Goal: Browse casually: Explore the website without a specific task or goal

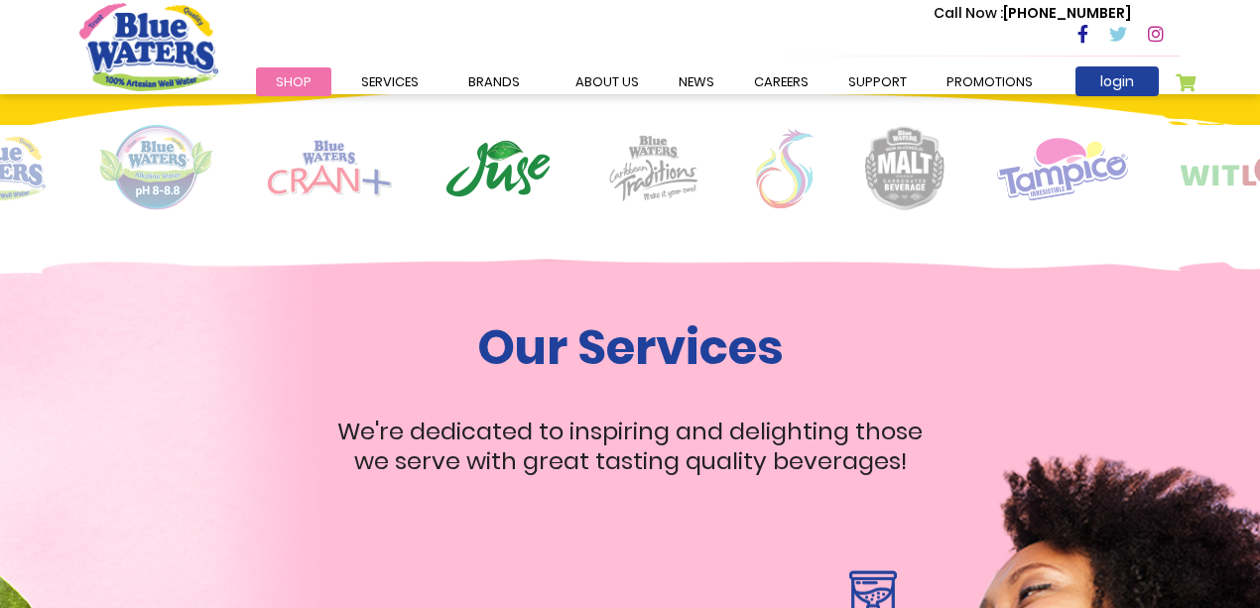
scroll to position [1455, 0]
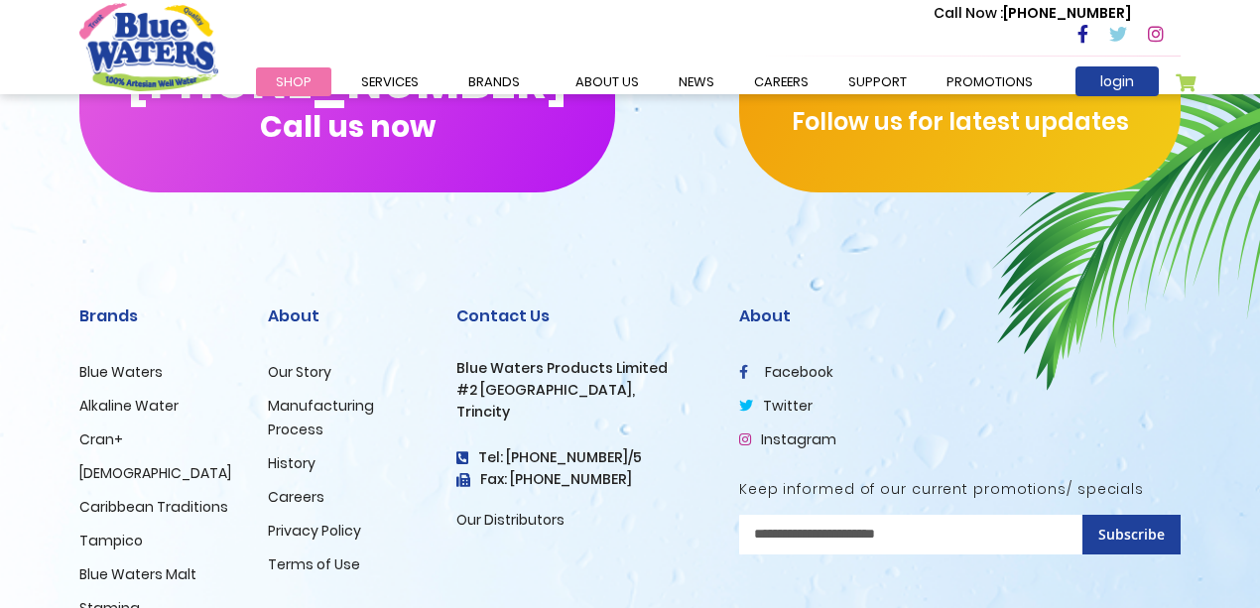
scroll to position [3409, 0]
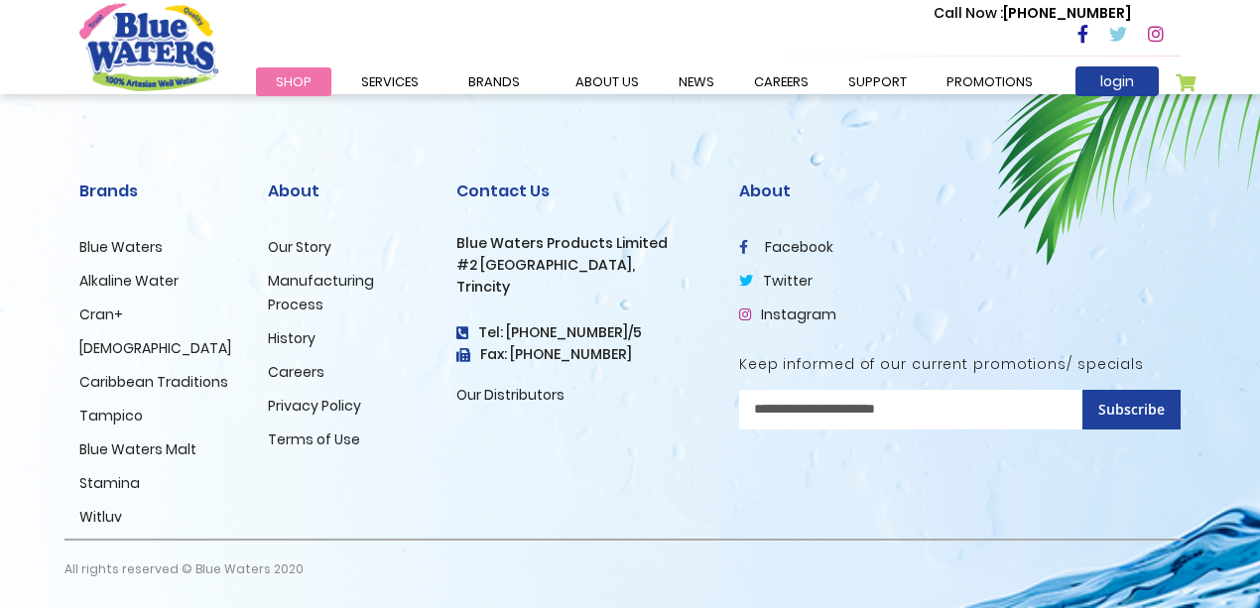
click at [135, 248] on link "Blue Waters" at bounding box center [120, 247] width 83 height 20
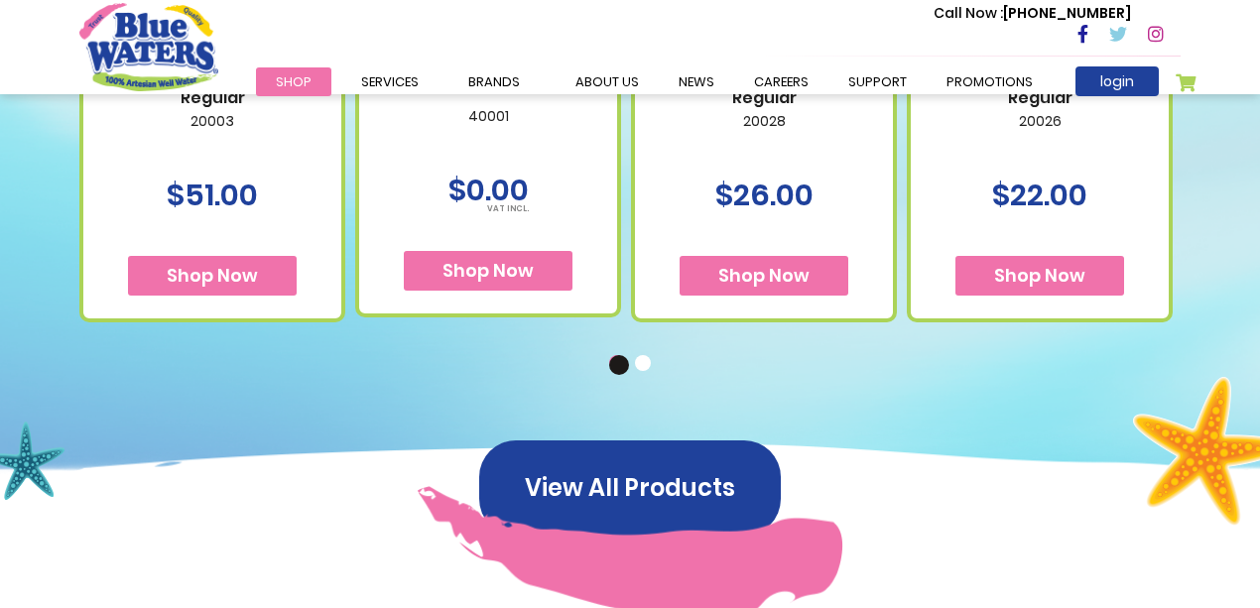
scroll to position [1521, 0]
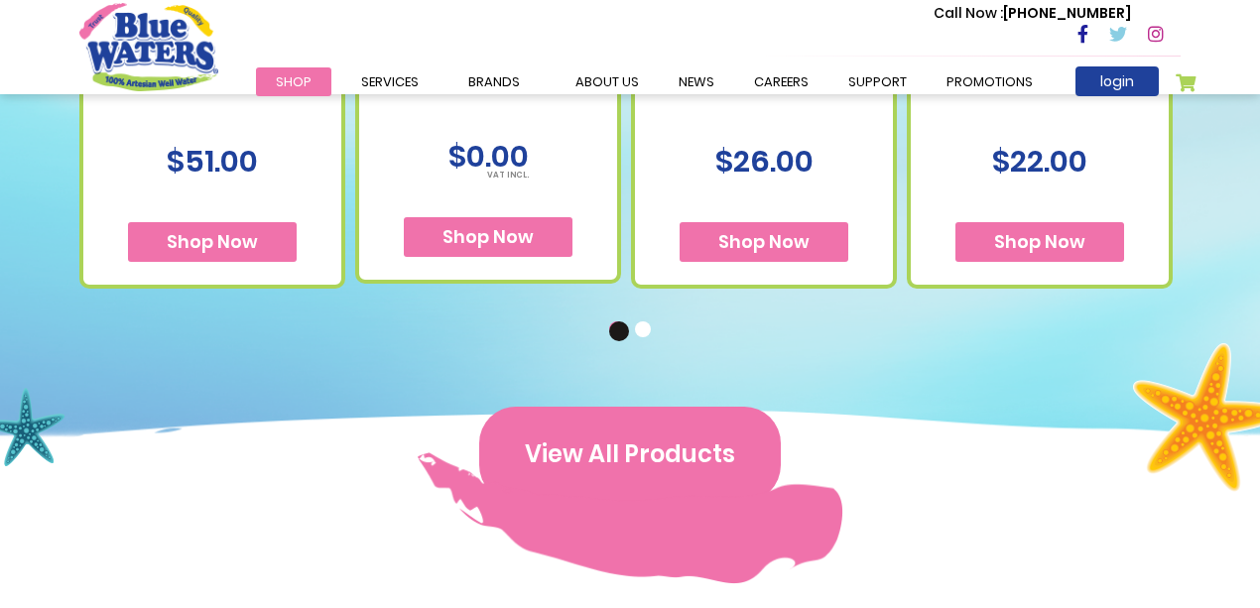
click at [621, 456] on button "View All Products" at bounding box center [630, 454] width 302 height 95
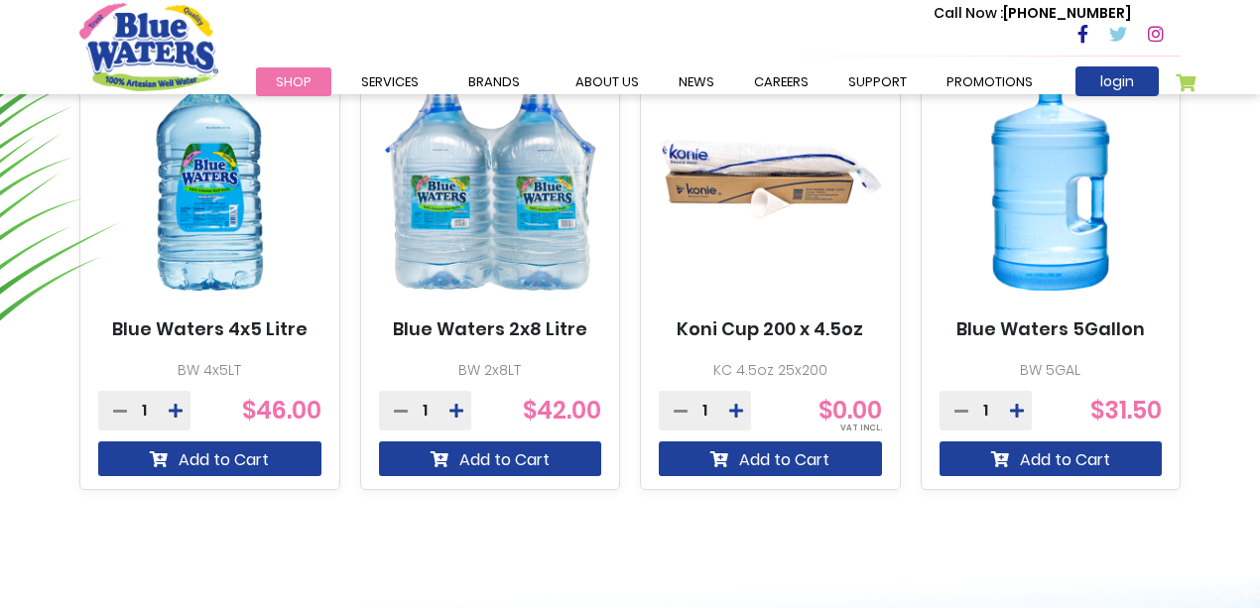
scroll to position [1322, 0]
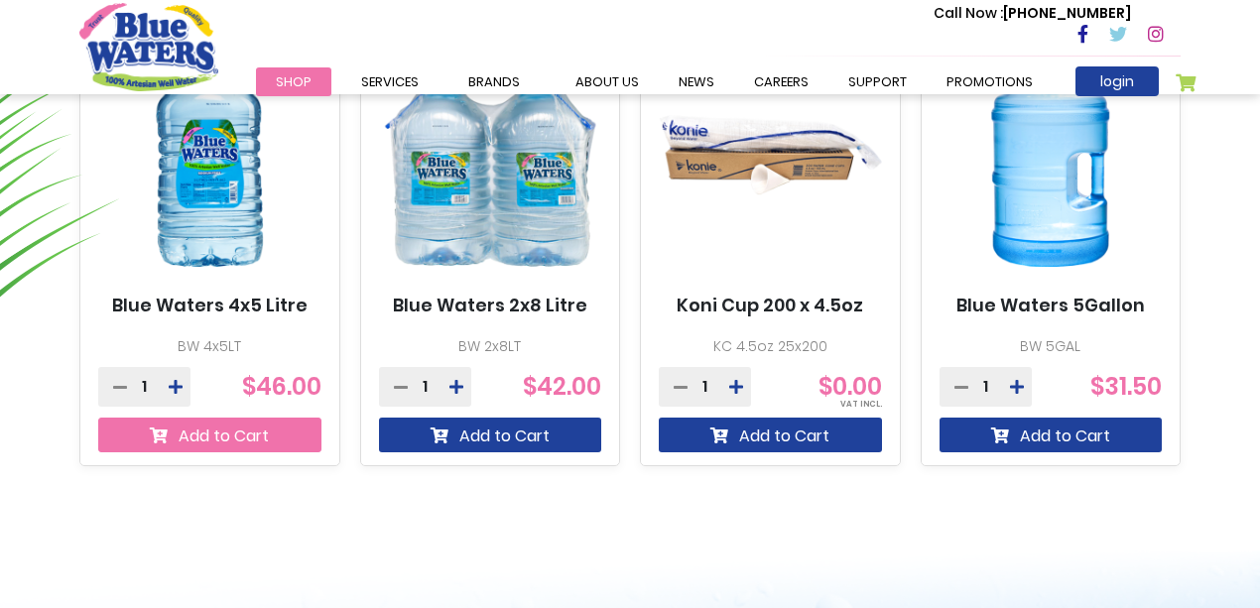
click at [220, 439] on button "Add to Cart" at bounding box center [209, 435] width 223 height 35
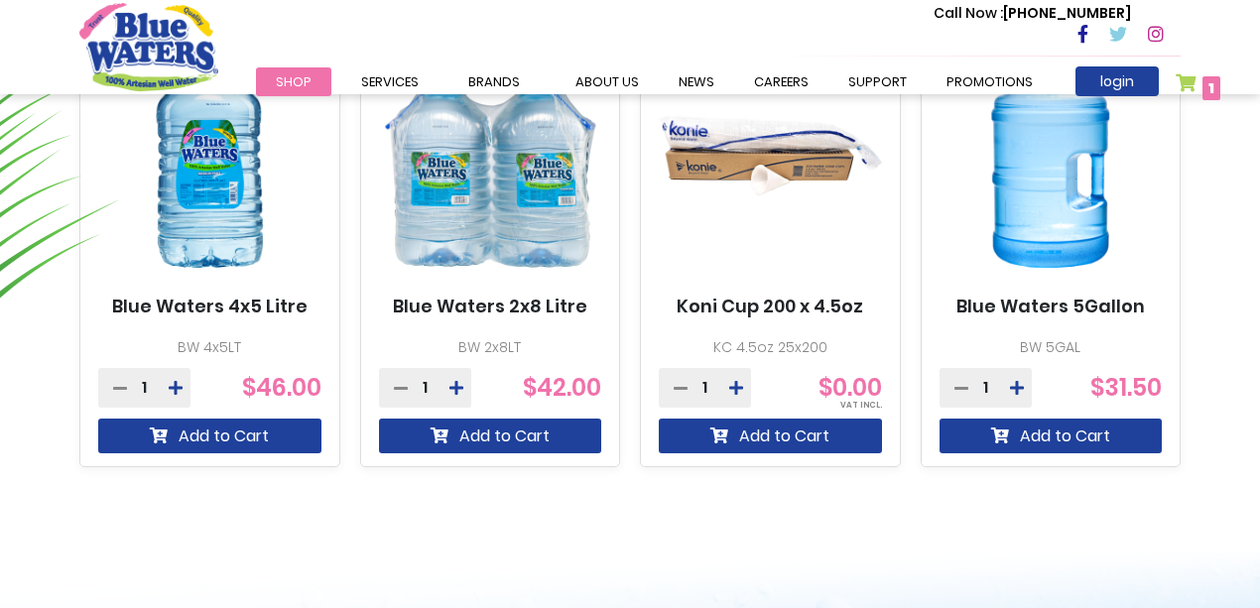
click at [1187, 87] on link "My Cart 1 1 items" at bounding box center [1198, 87] width 45 height 29
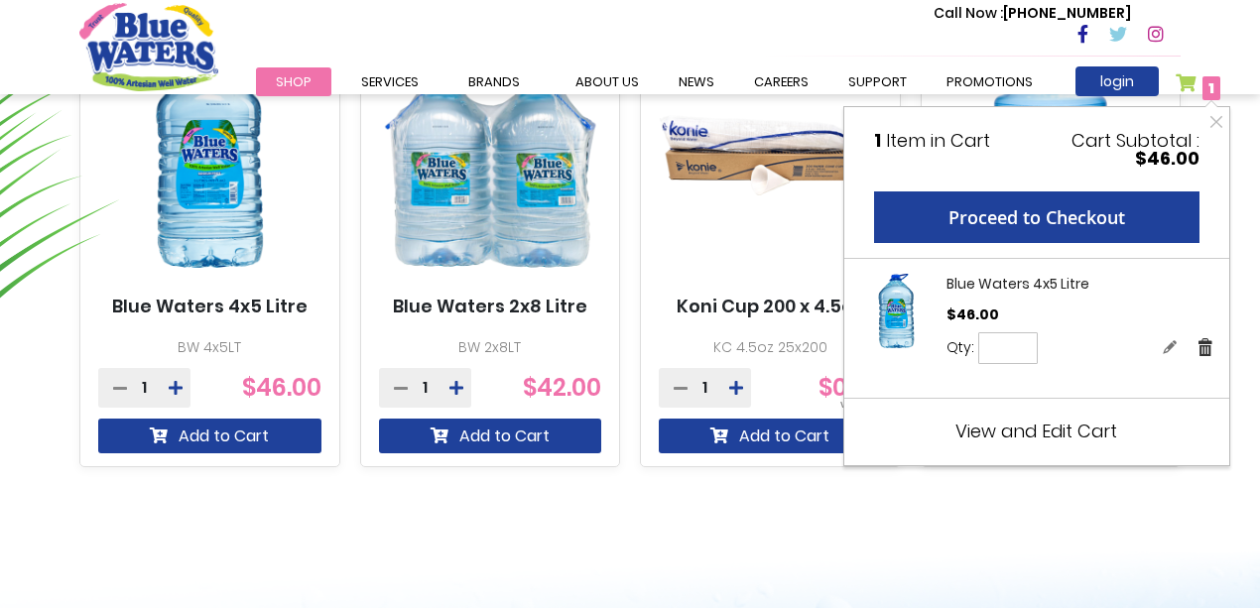
click at [1207, 342] on link "Remove" at bounding box center [1206, 346] width 18 height 21
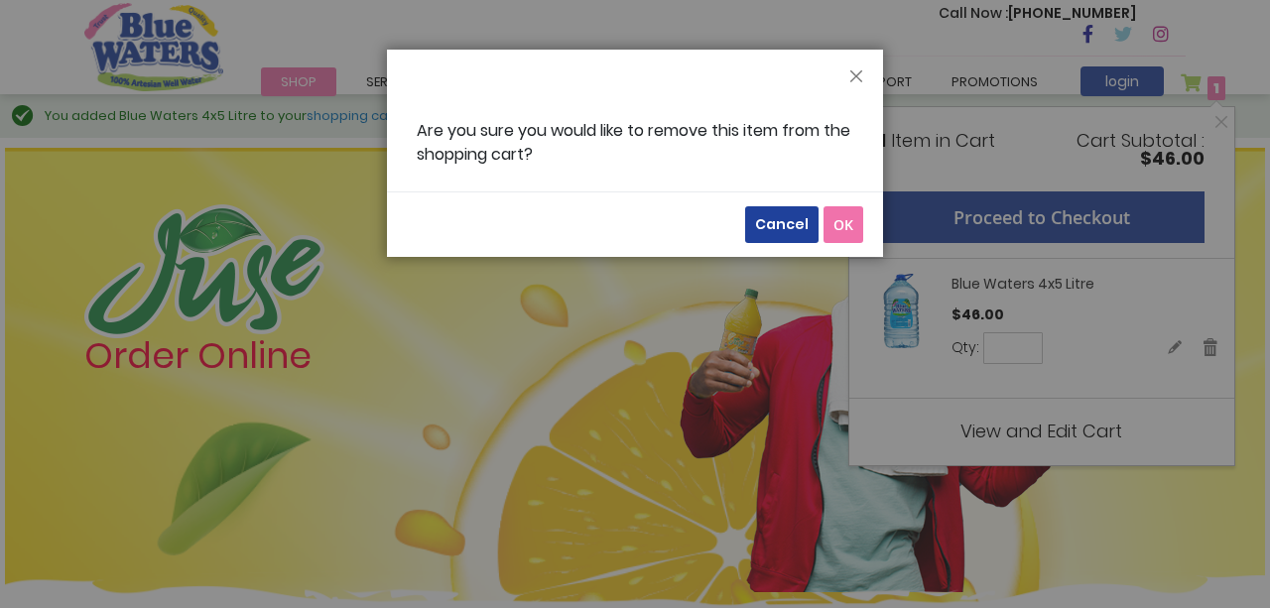
click at [845, 230] on span "OK" at bounding box center [844, 224] width 20 height 19
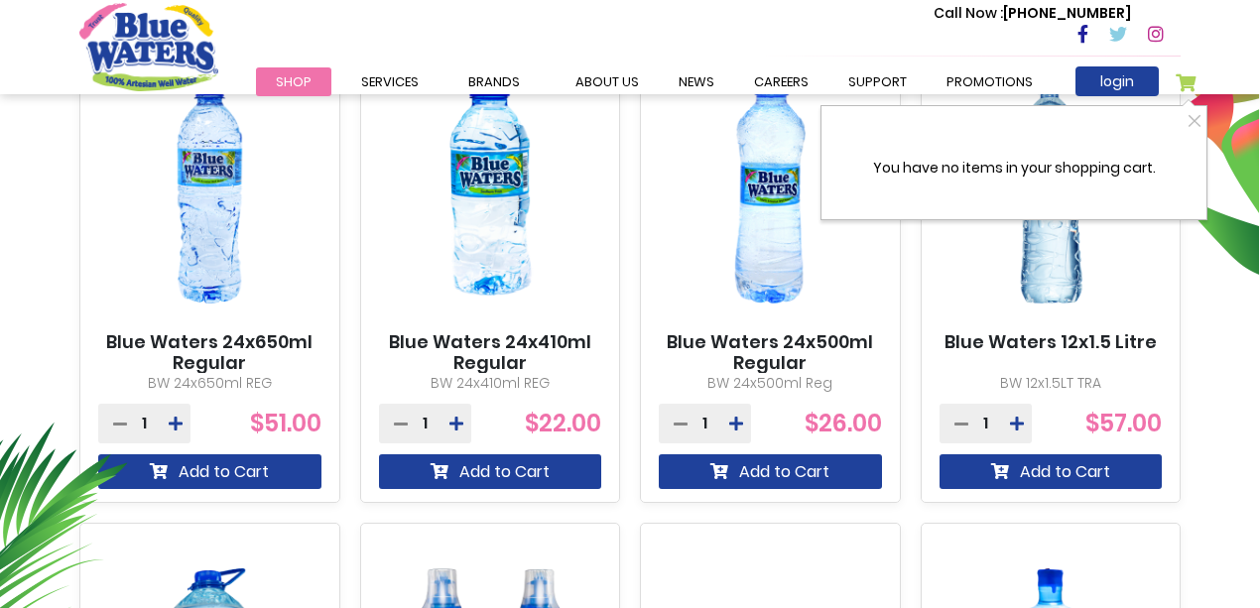
scroll to position [859, 0]
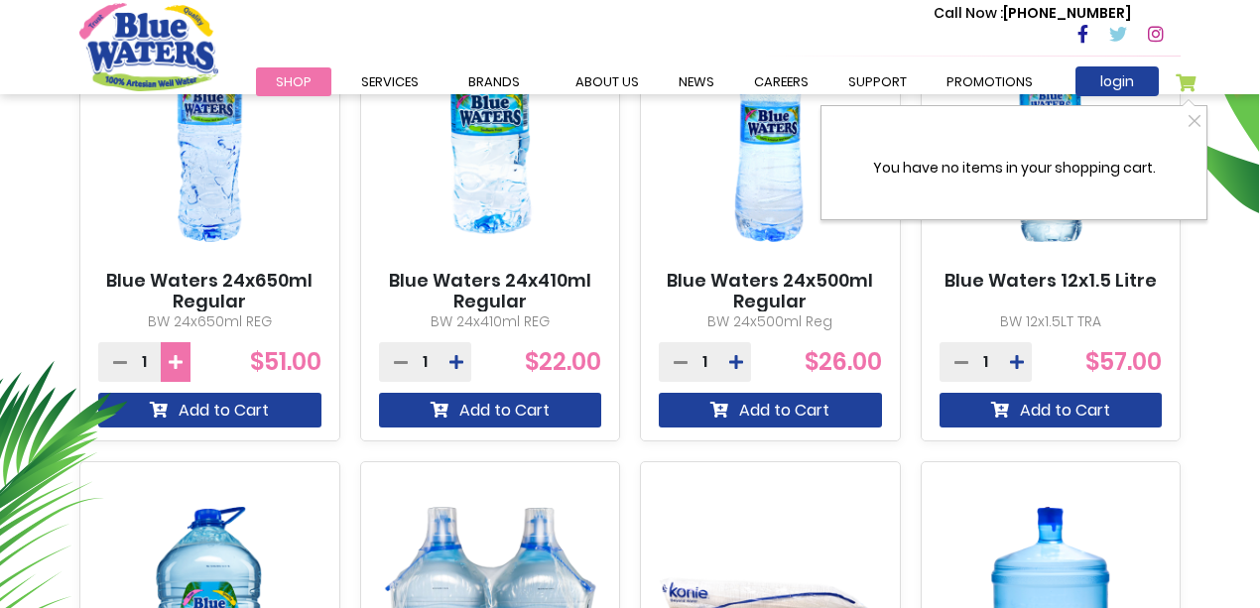
click at [177, 357] on icon at bounding box center [176, 362] width 14 height 16
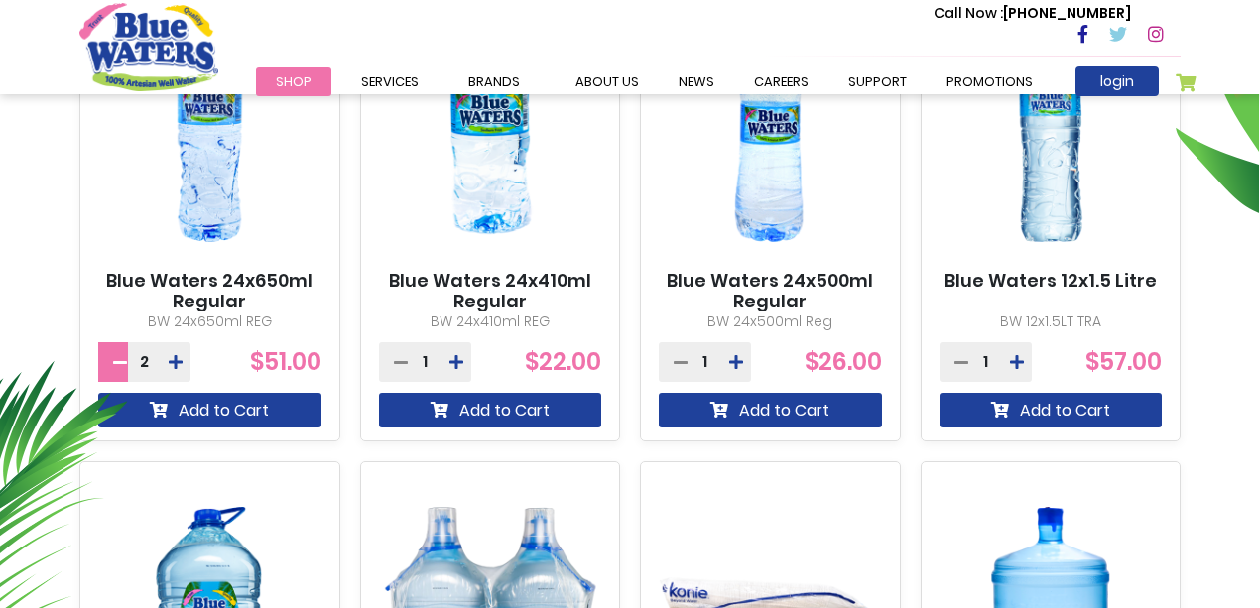
click at [123, 360] on icon at bounding box center [120, 362] width 14 height 16
click at [174, 361] on icon at bounding box center [176, 362] width 14 height 16
click at [175, 363] on icon at bounding box center [176, 362] width 14 height 16
click at [176, 363] on icon at bounding box center [176, 362] width 14 height 16
click at [127, 361] on div "4" at bounding box center [144, 362] width 92 height 40
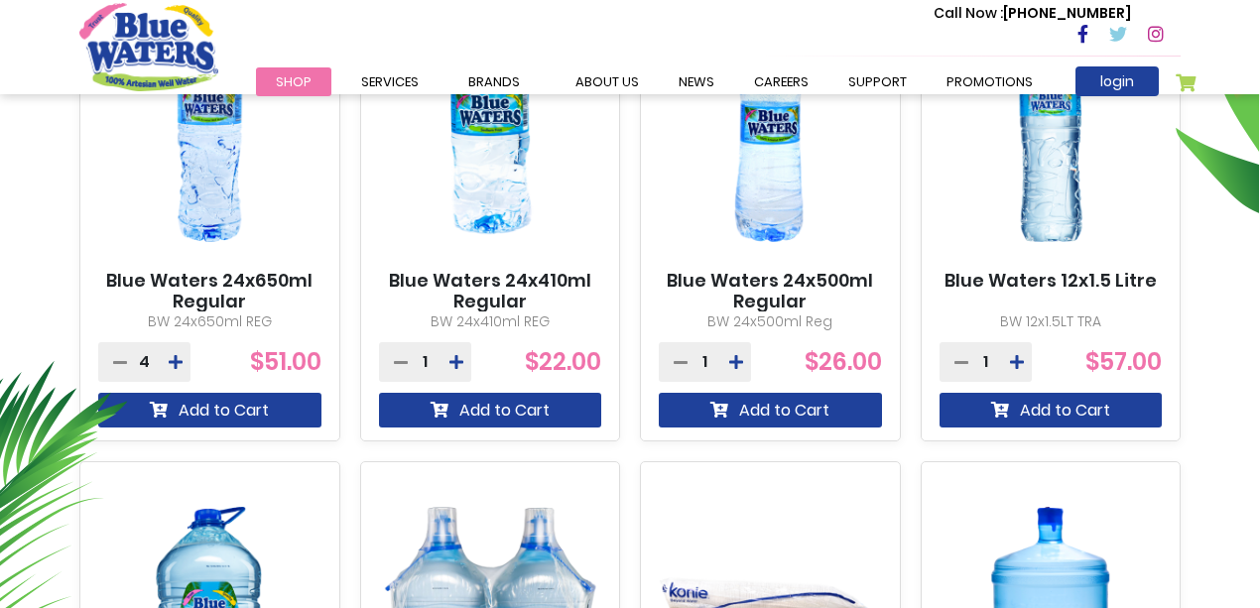
click at [129, 361] on div "4" at bounding box center [144, 362] width 92 height 40
click at [122, 361] on icon at bounding box center [120, 362] width 14 height 16
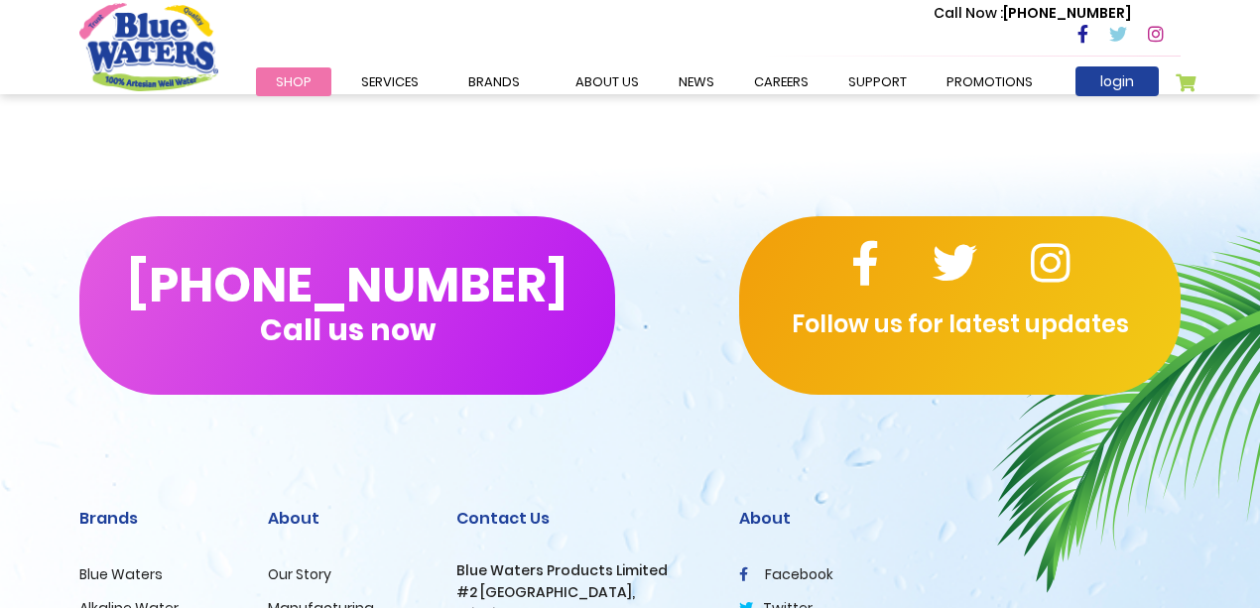
scroll to position [1720, 0]
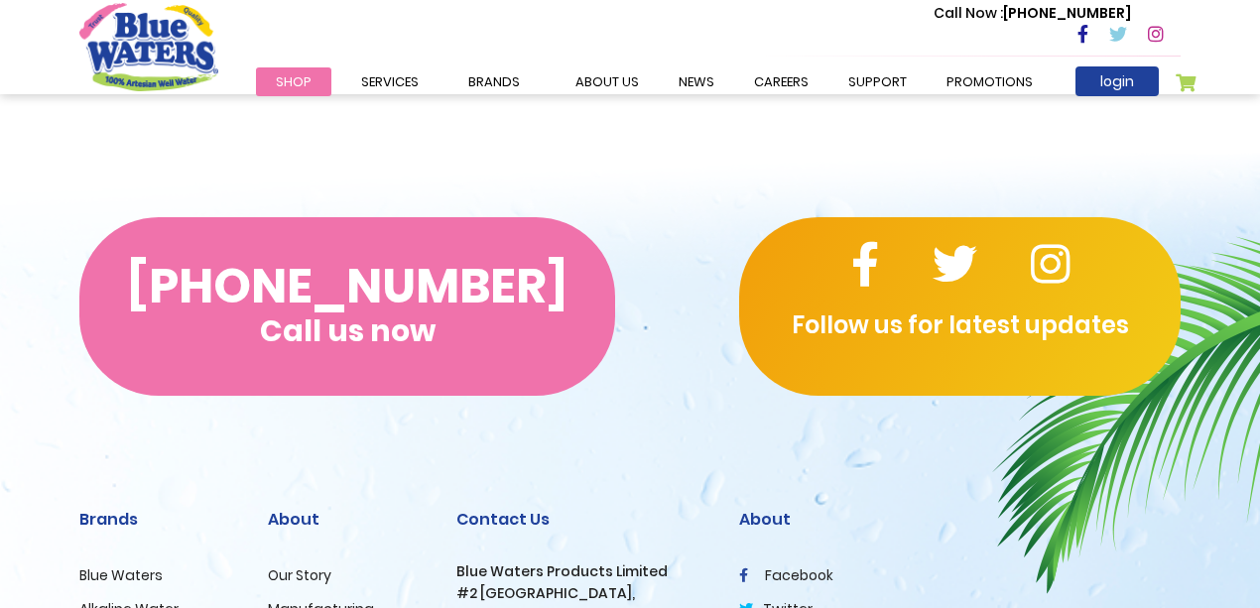
click at [309, 325] on span "Call us now" at bounding box center [348, 330] width 176 height 11
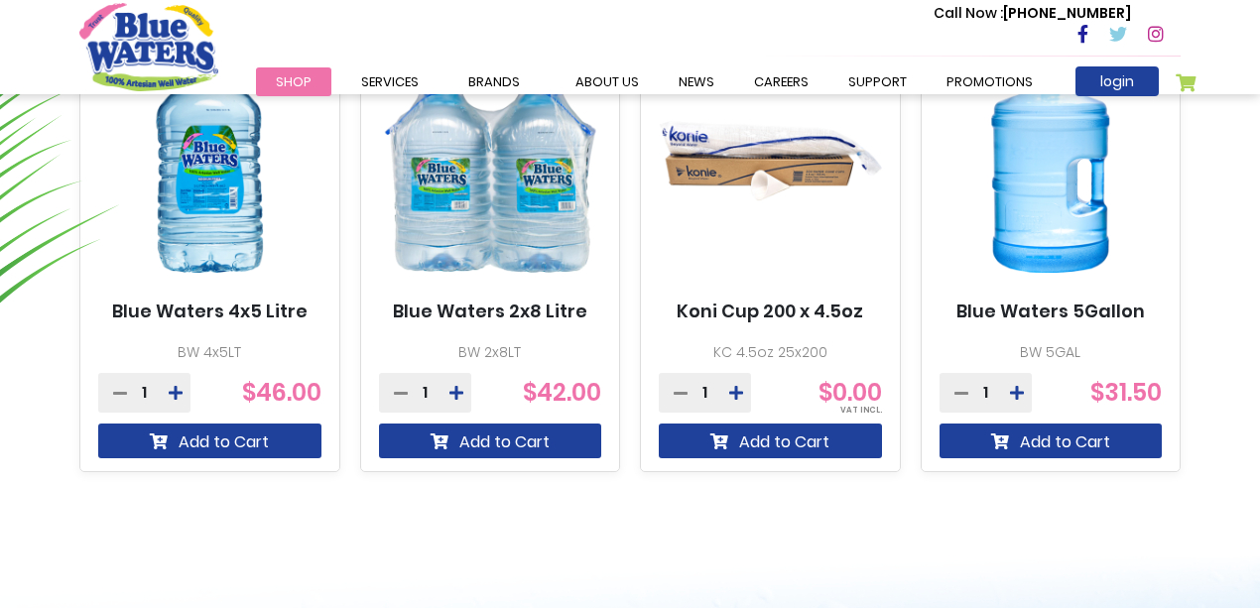
scroll to position [1256, 0]
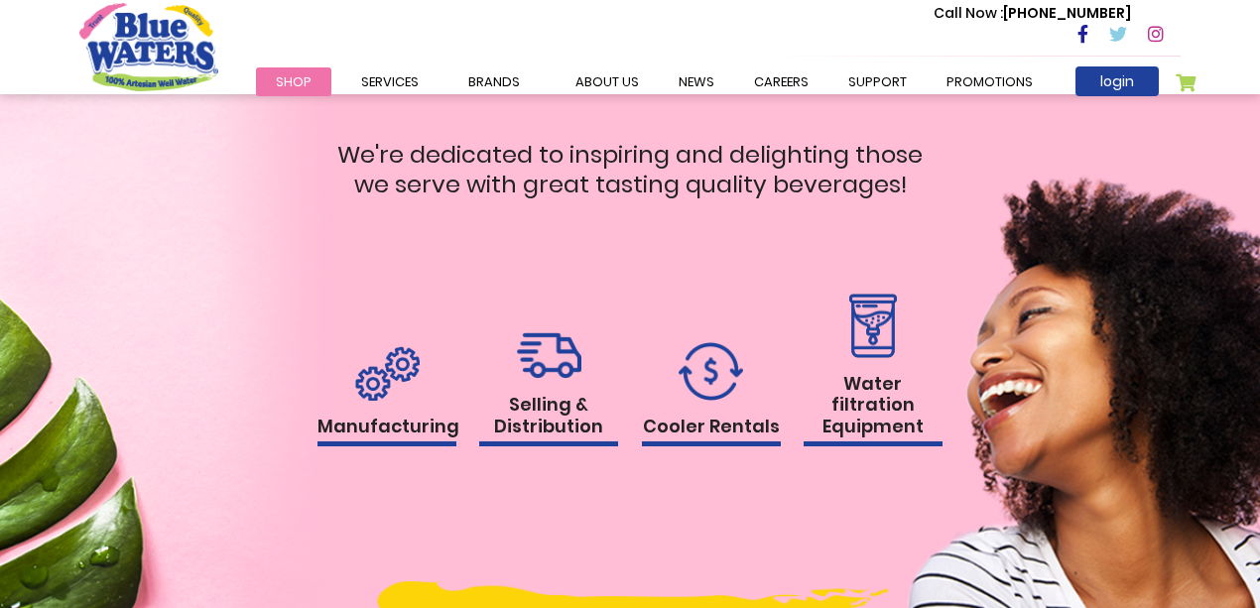
scroll to position [1786, 0]
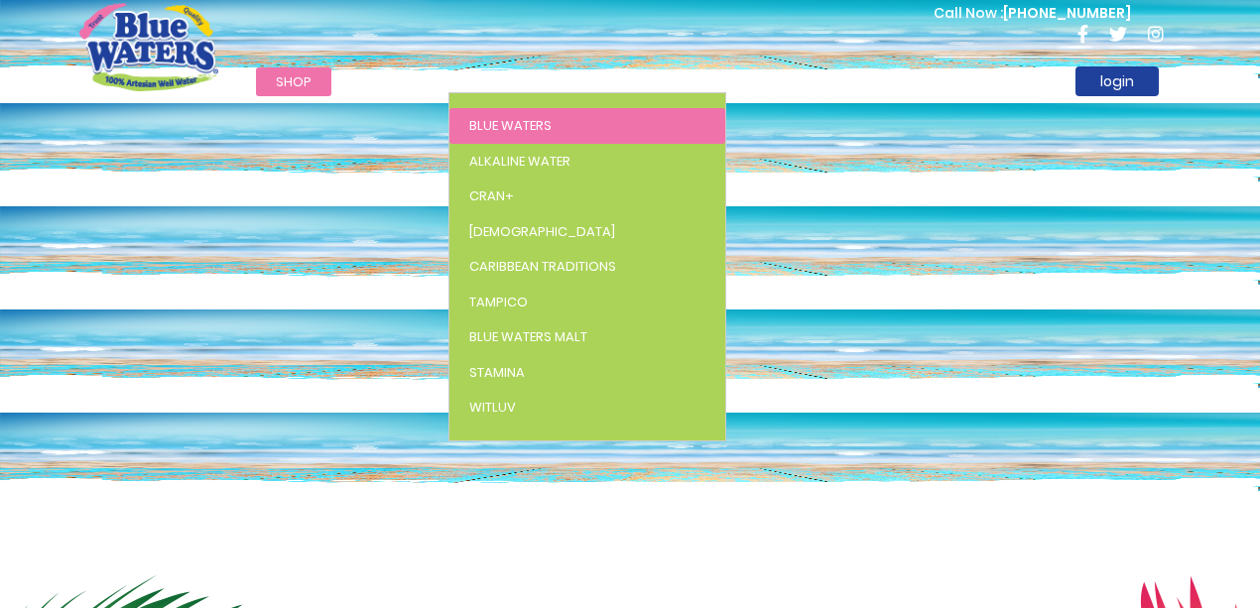
click at [500, 127] on span "Blue Waters" at bounding box center [510, 125] width 82 height 19
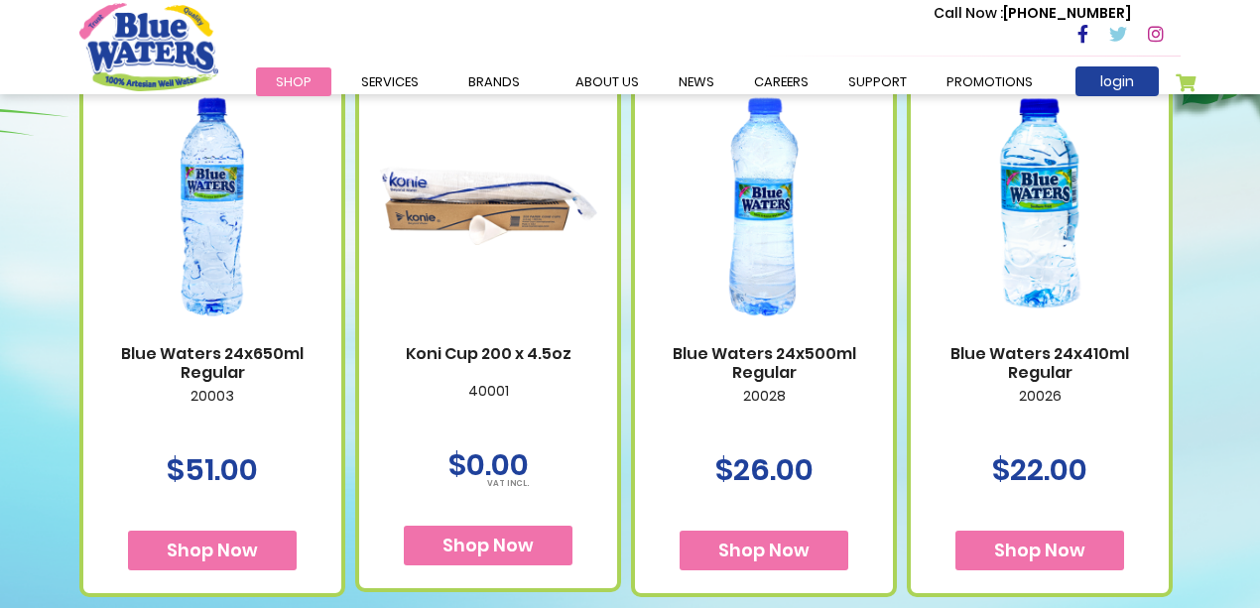
scroll to position [1191, 0]
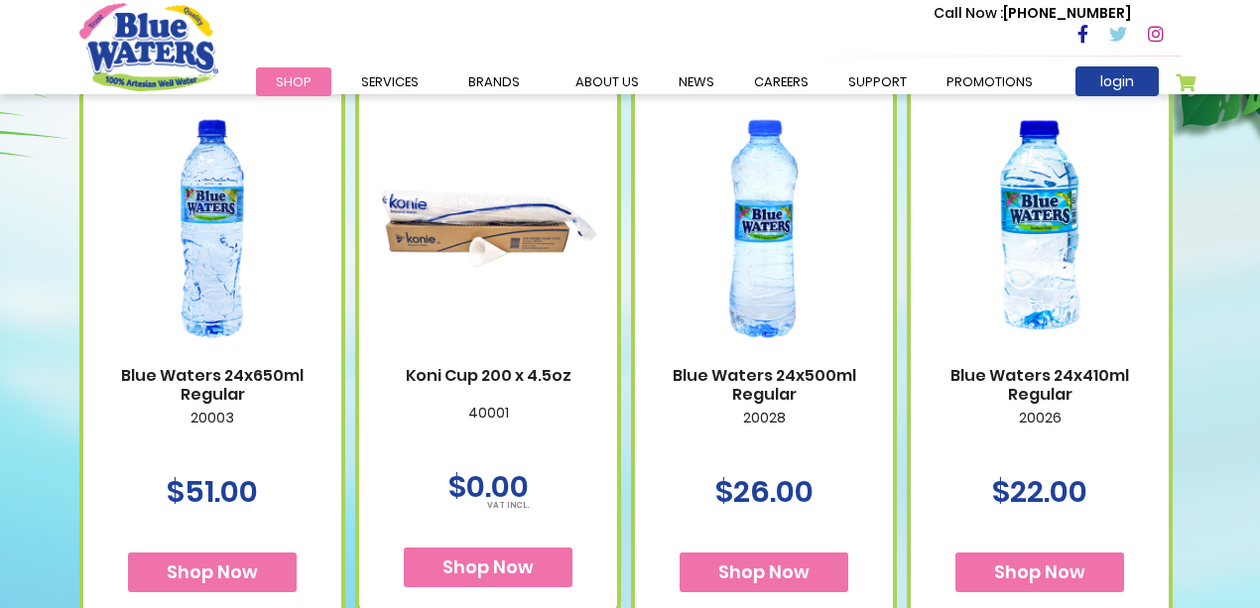
click at [700, 299] on img at bounding box center [764, 228] width 218 height 273
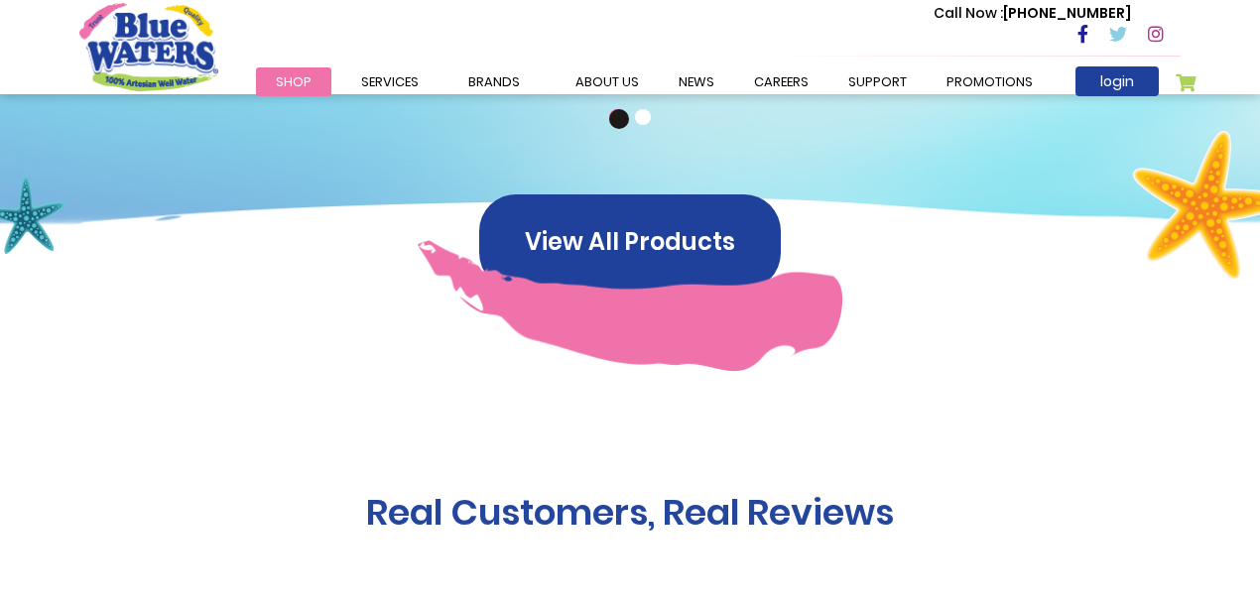
scroll to position [1653, 0]
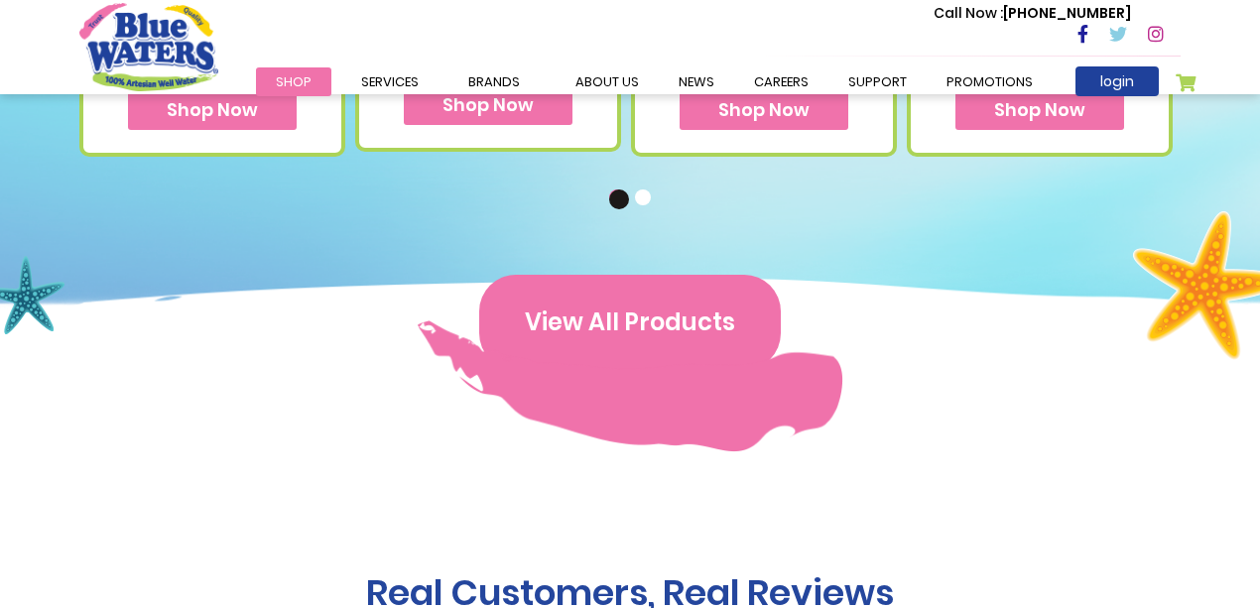
click at [665, 325] on button "View All Products" at bounding box center [630, 322] width 302 height 95
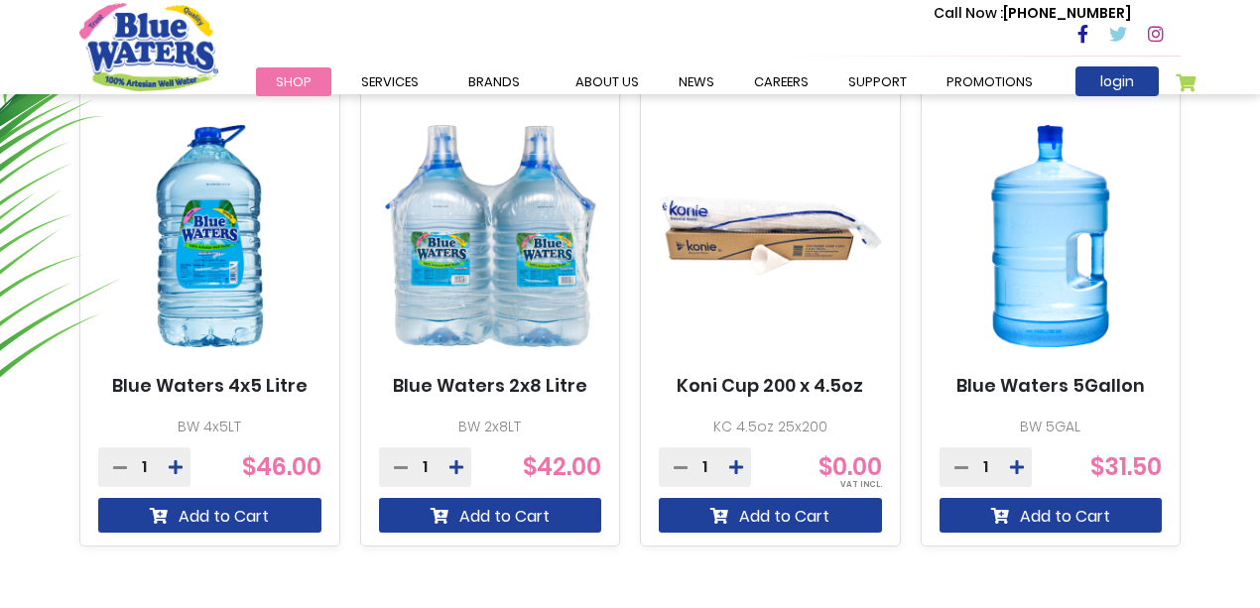
scroll to position [1256, 0]
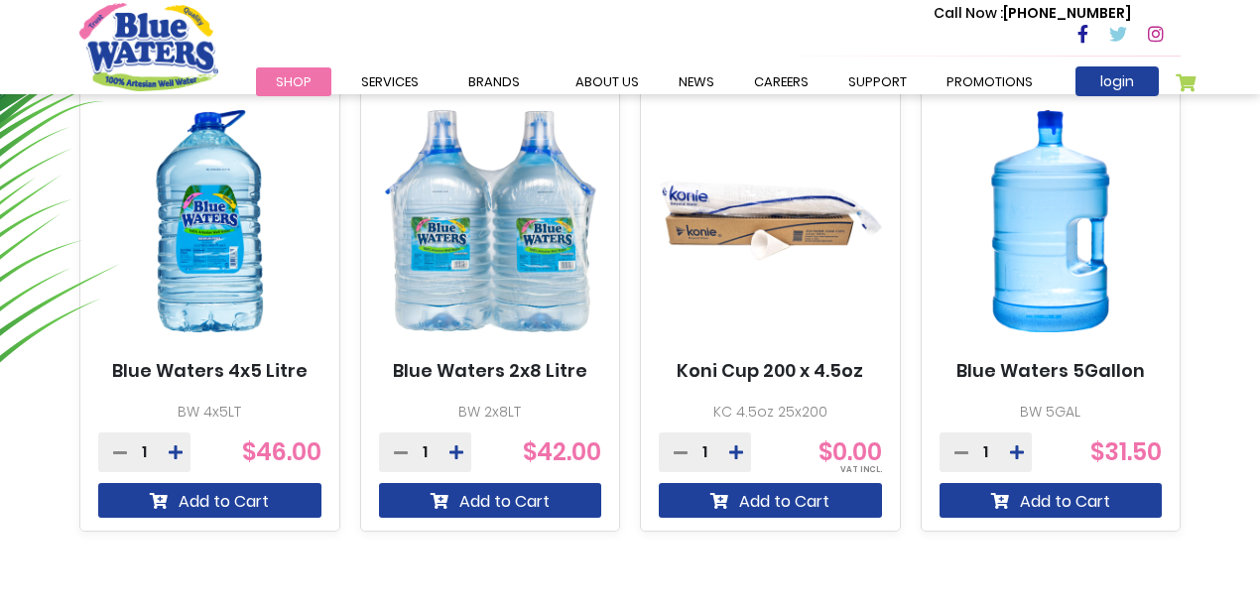
click at [546, 298] on img at bounding box center [490, 221] width 223 height 279
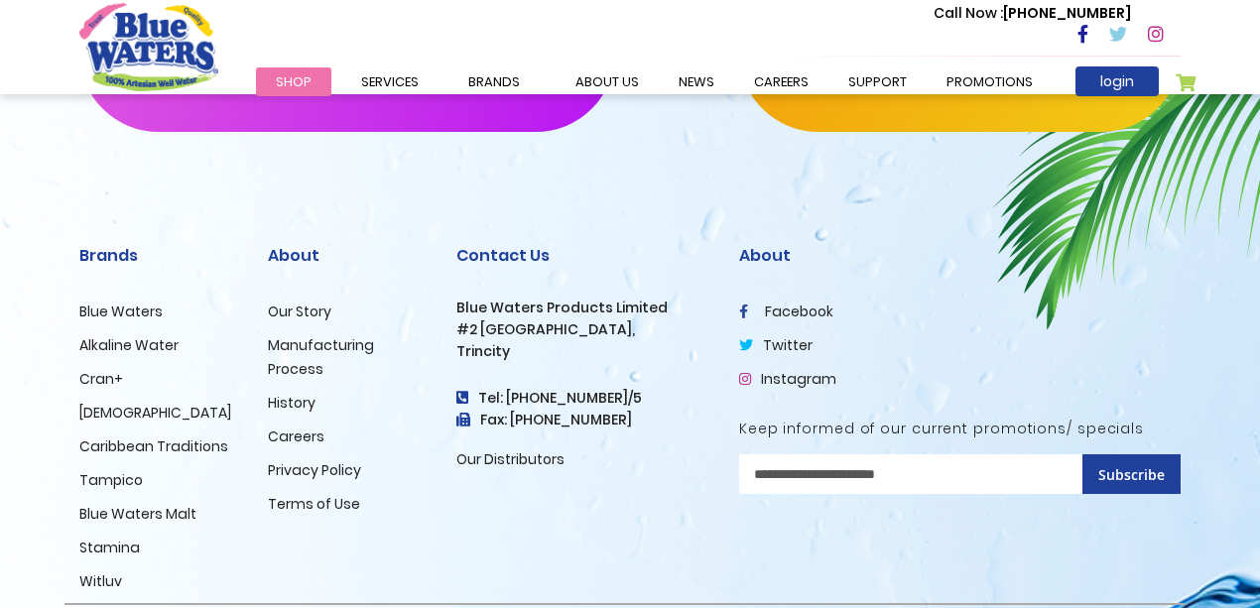
scroll to position [2049, 0]
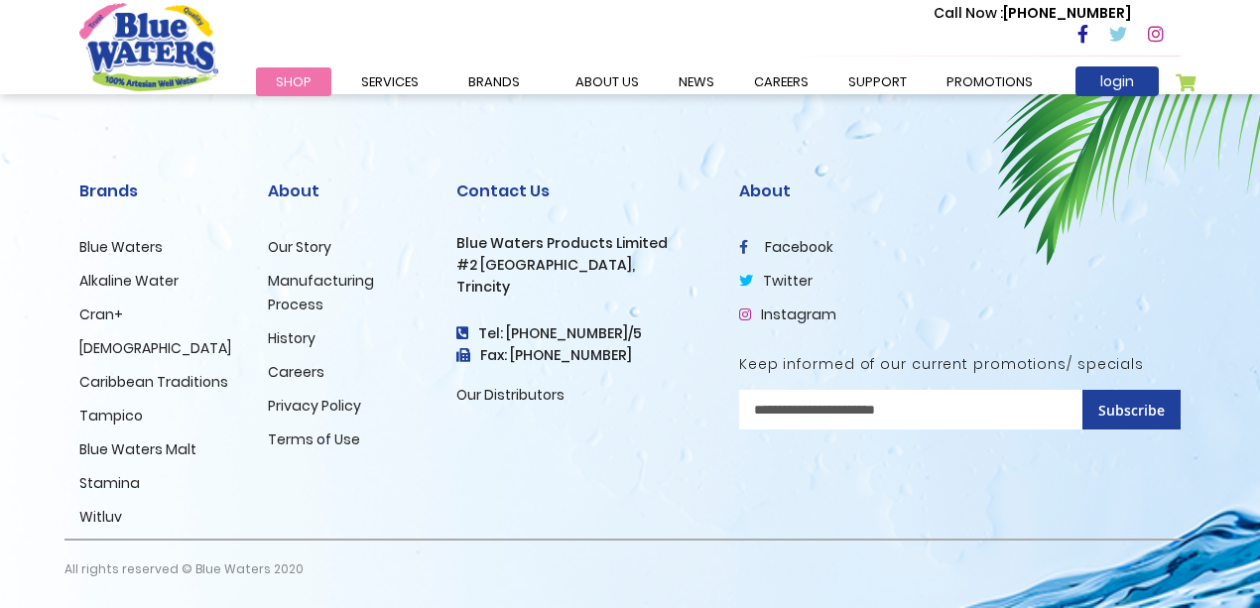
click at [149, 444] on link "Blue Waters Malt" at bounding box center [137, 450] width 117 height 20
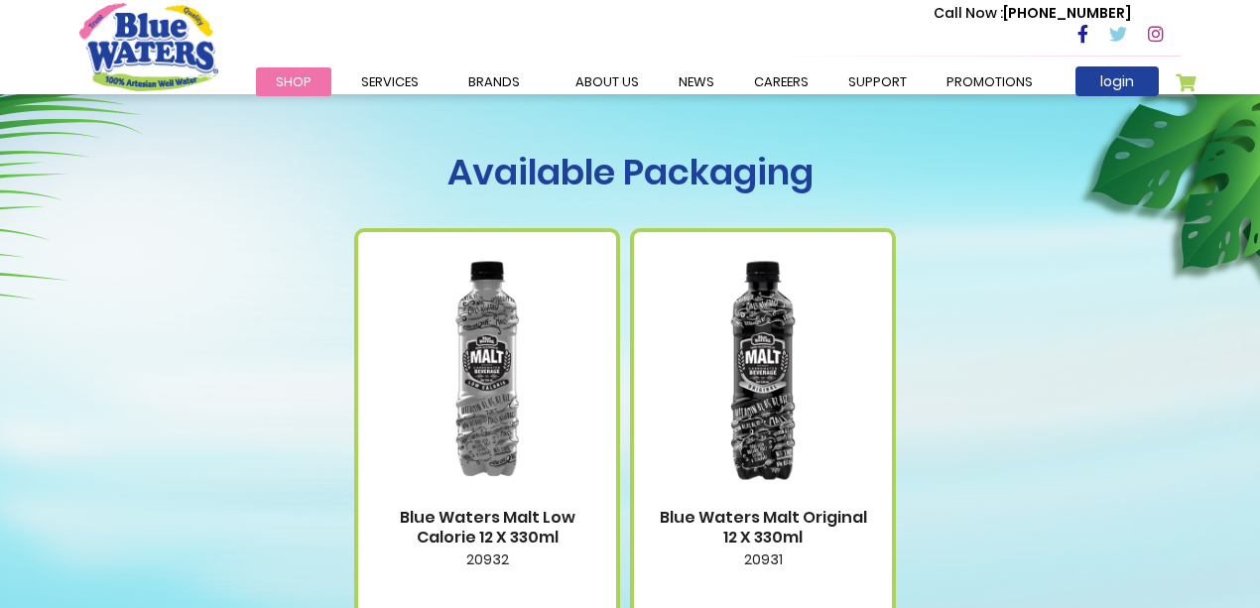
scroll to position [661, 0]
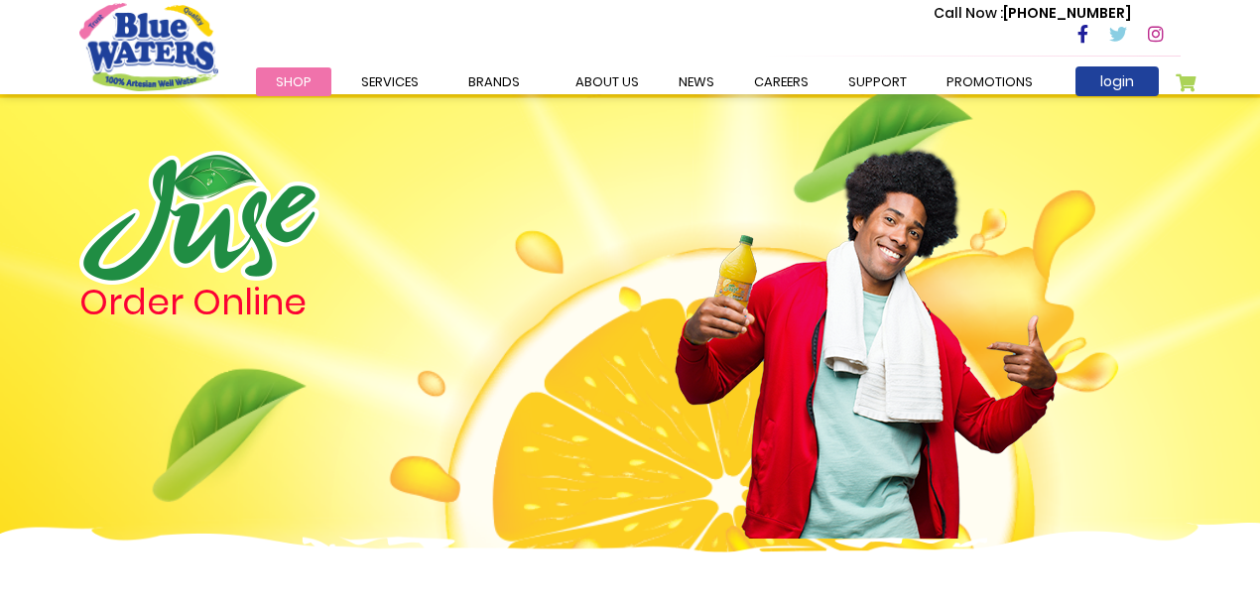
scroll to position [2049, 0]
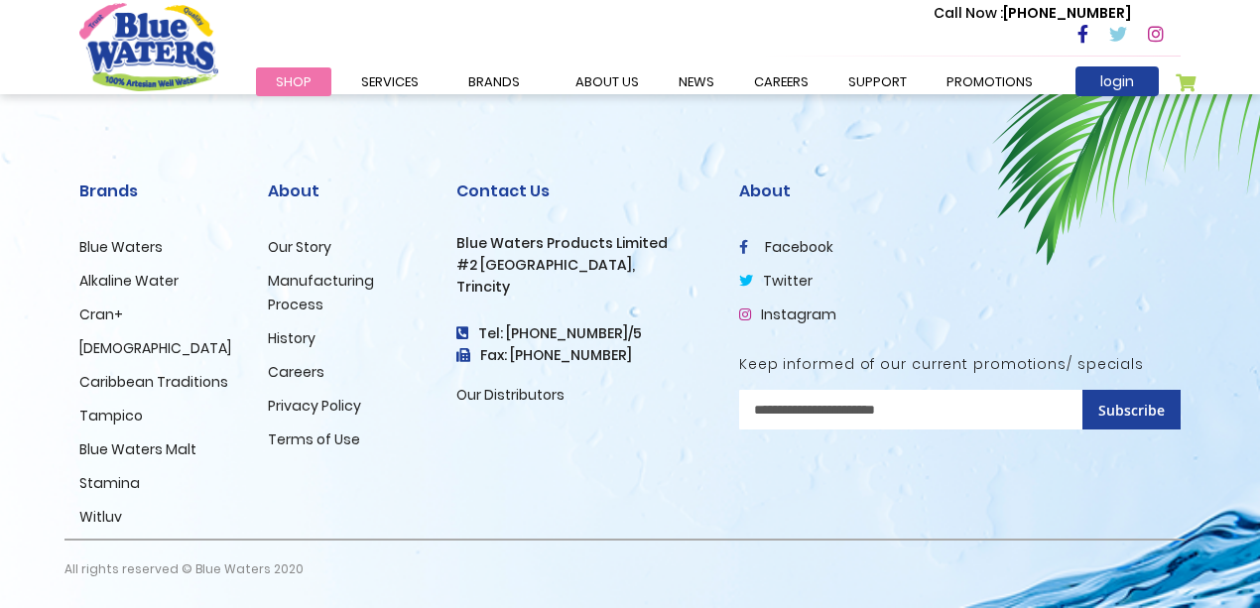
click at [107, 518] on link "Witluv" at bounding box center [100, 517] width 43 height 20
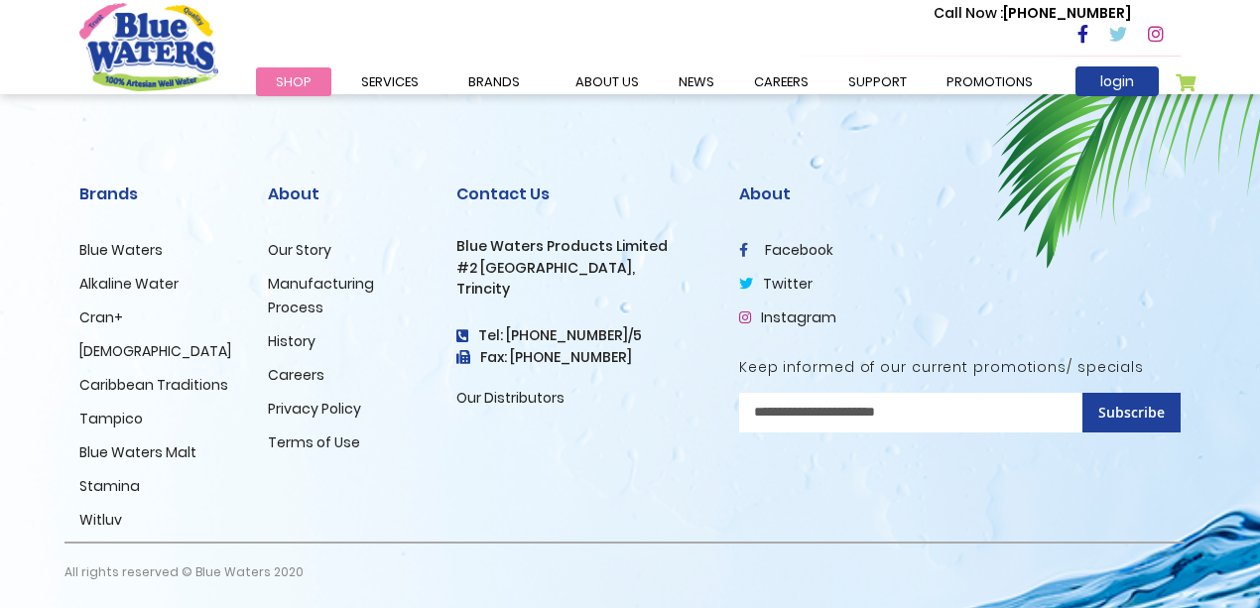
scroll to position [2666, 0]
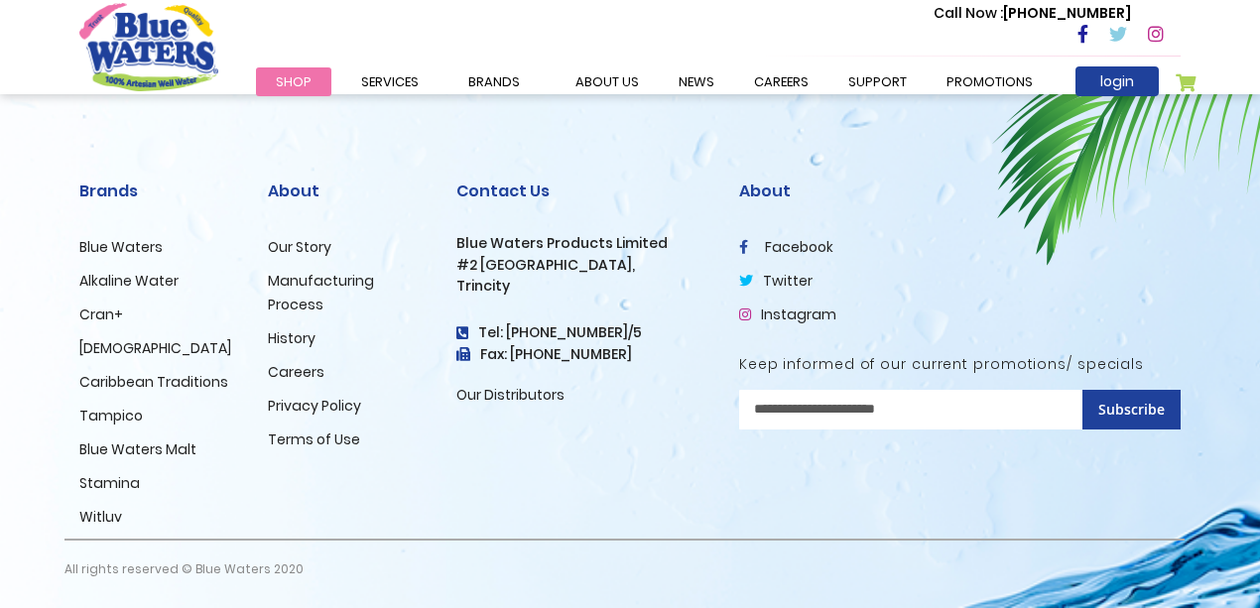
click at [121, 482] on link "Stamina" at bounding box center [109, 483] width 61 height 20
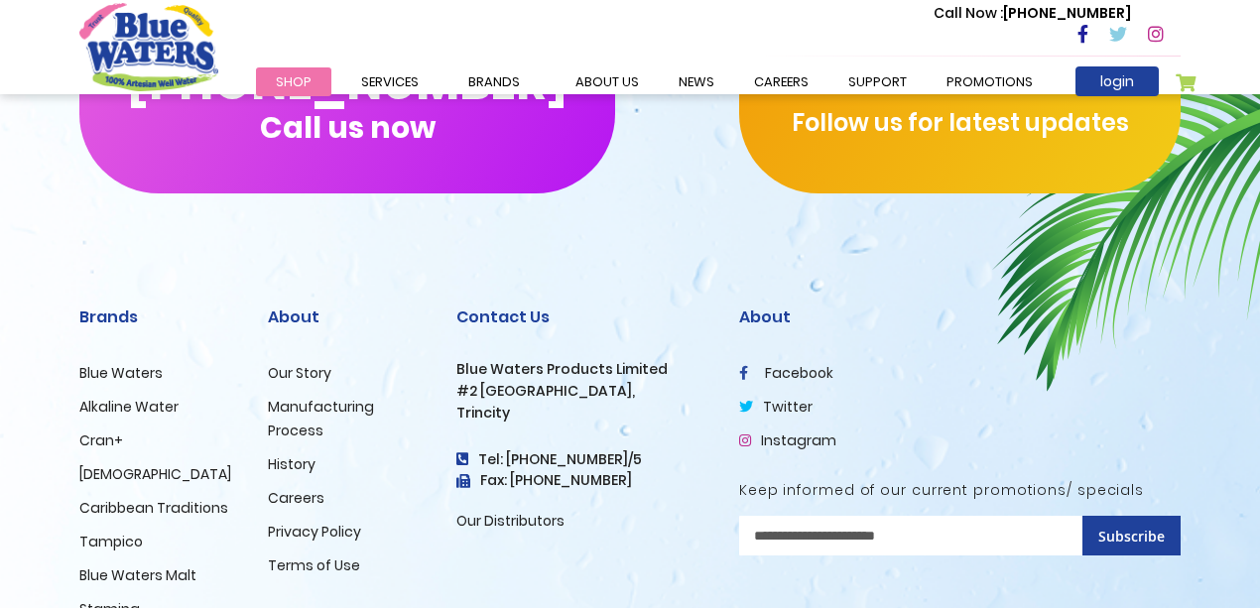
scroll to position [2896, 0]
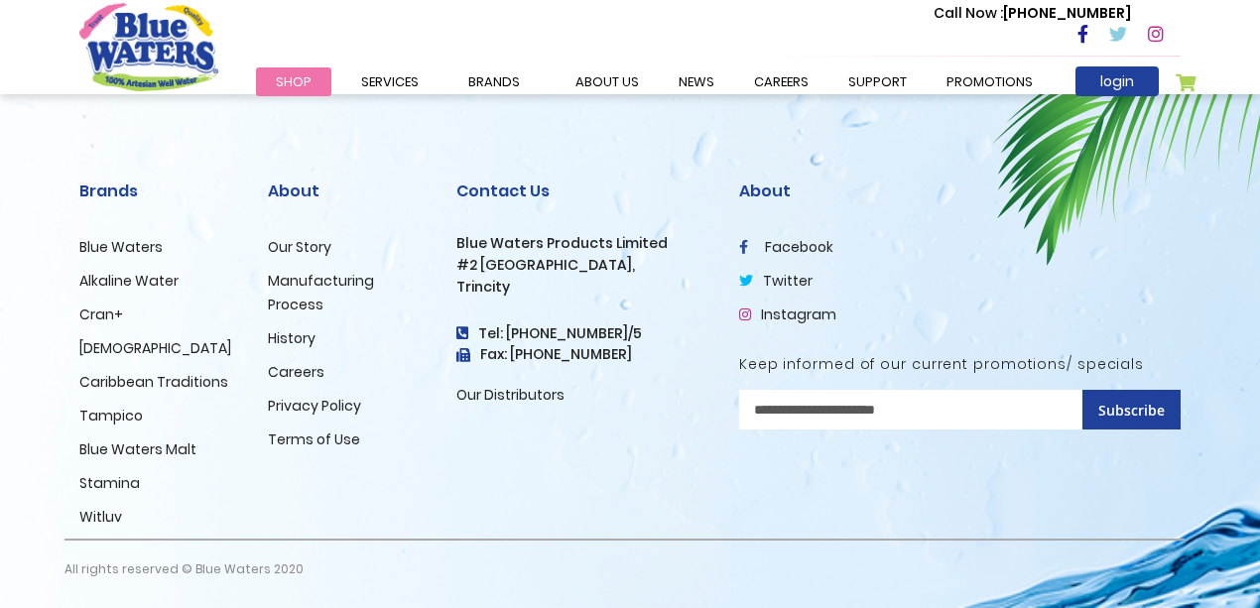
click at [128, 415] on link "Tampico" at bounding box center [111, 416] width 64 height 20
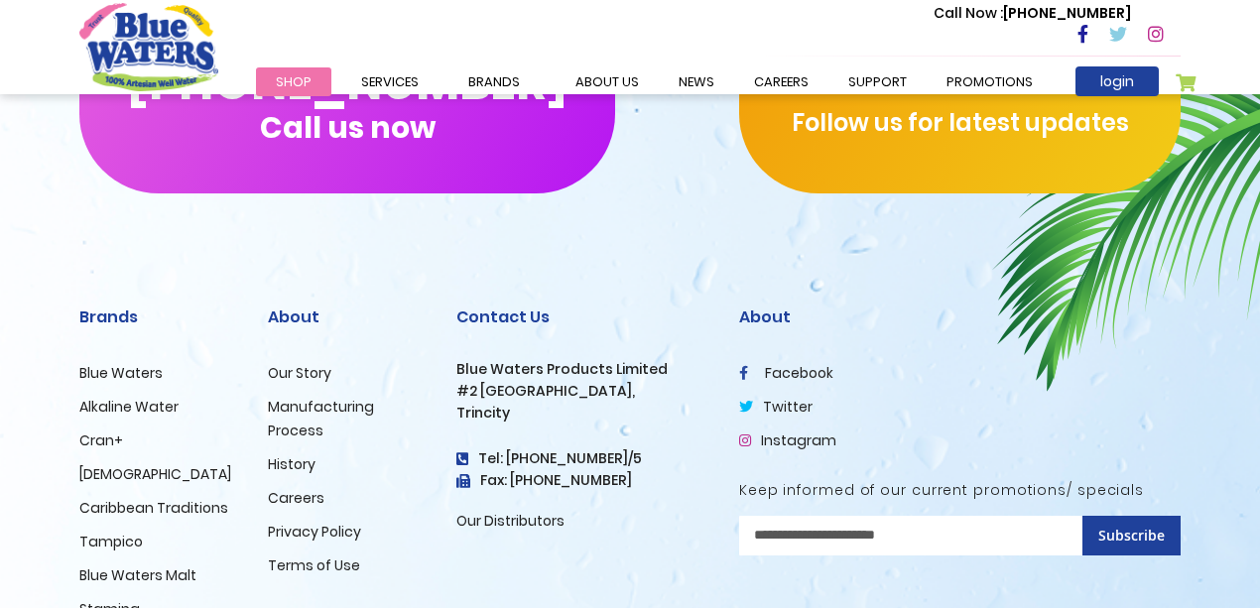
scroll to position [2712, 0]
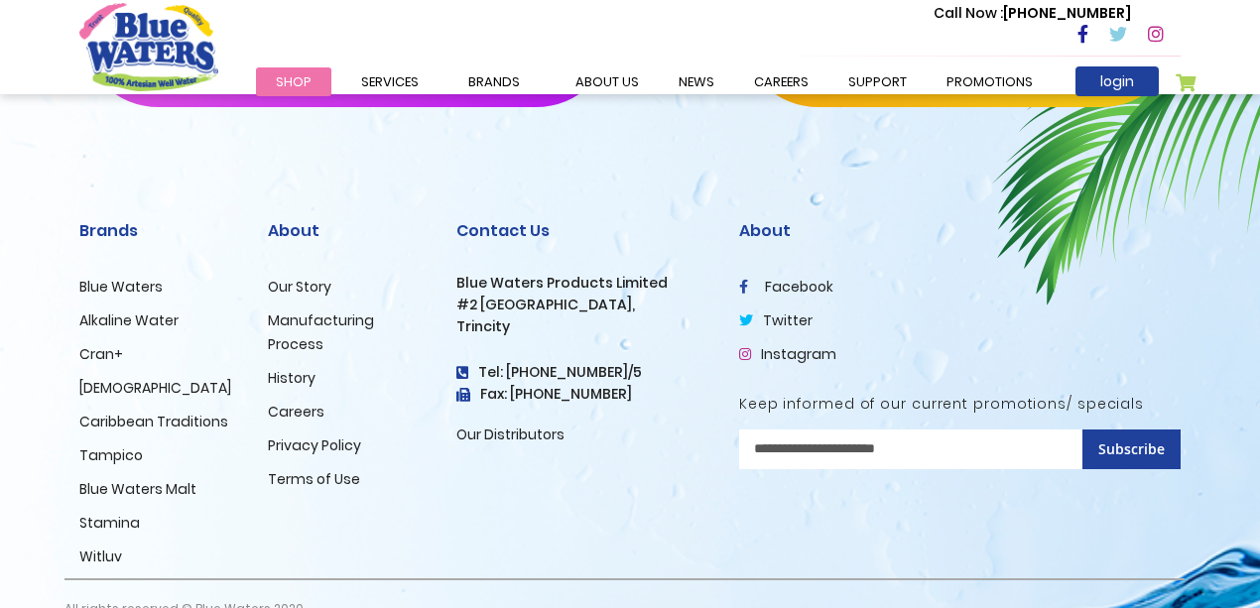
click at [154, 420] on link "Caribbean Traditions" at bounding box center [153, 422] width 149 height 20
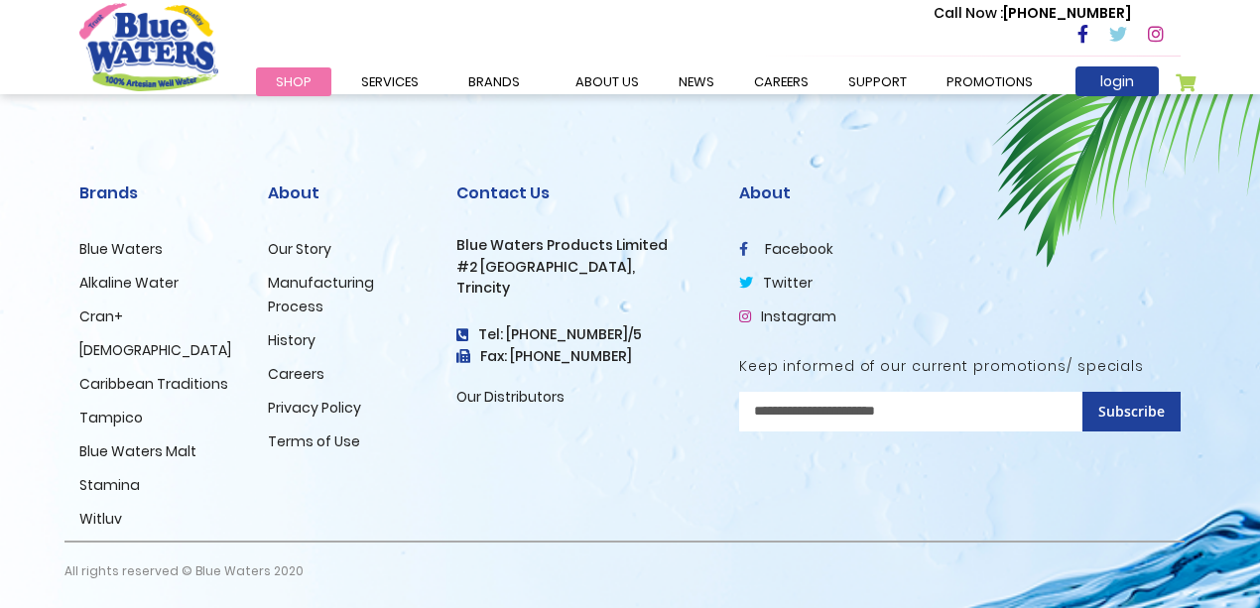
scroll to position [2576, 0]
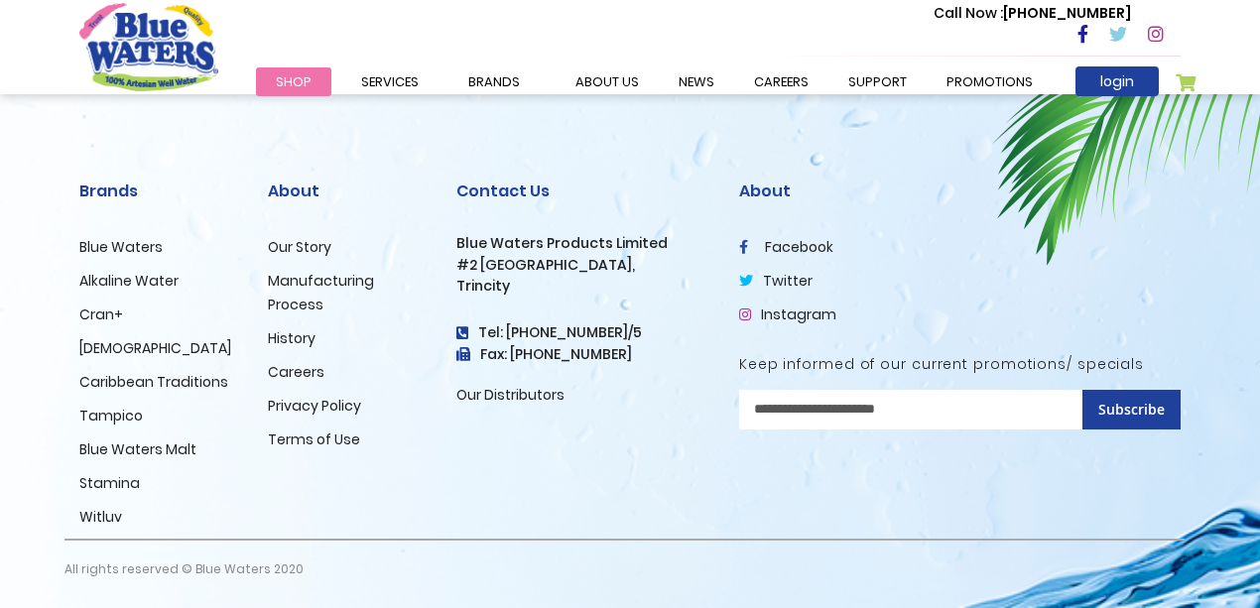
click at [103, 349] on link "[DEMOGRAPHIC_DATA]" at bounding box center [155, 348] width 152 height 20
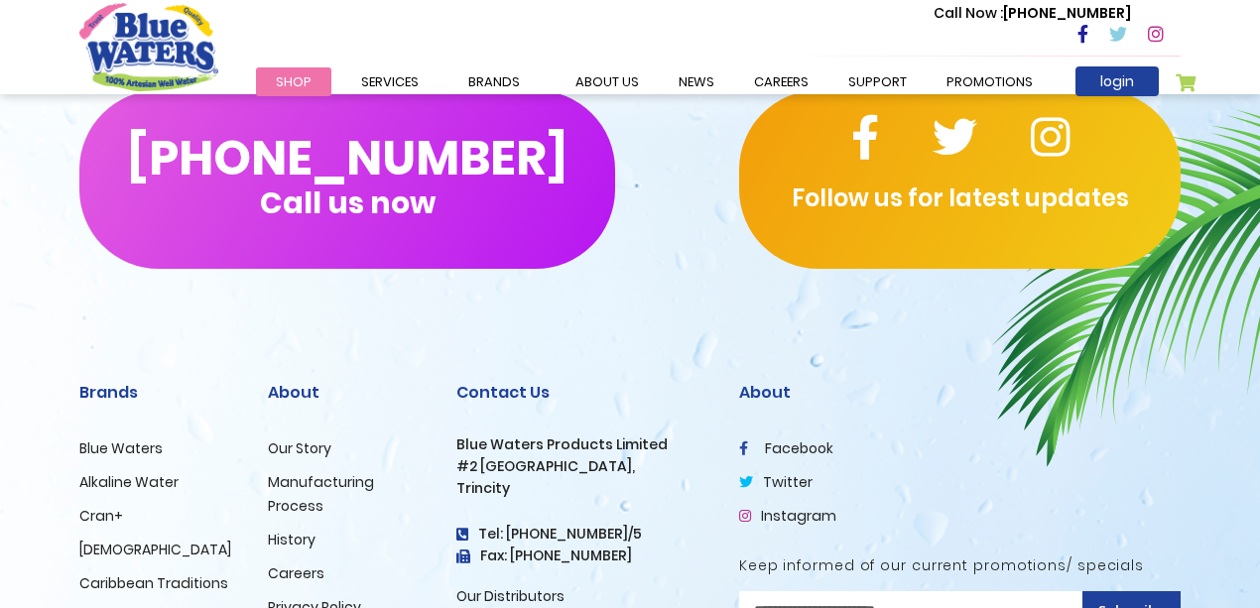
scroll to position [2646, 0]
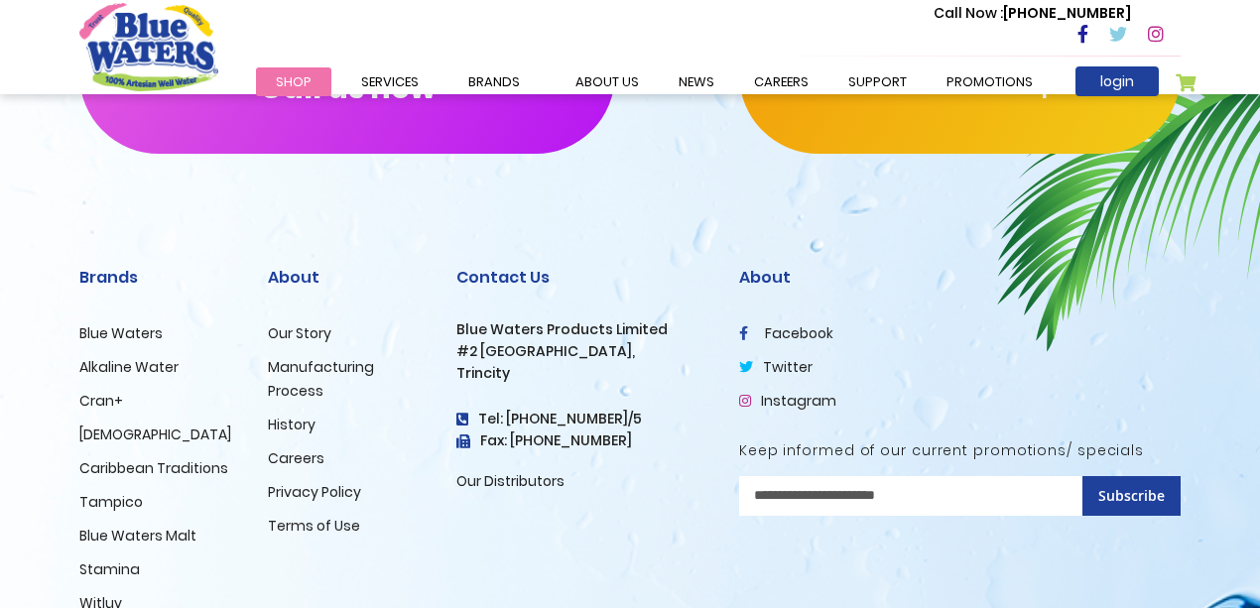
click at [100, 398] on link "Cran+" at bounding box center [101, 401] width 44 height 20
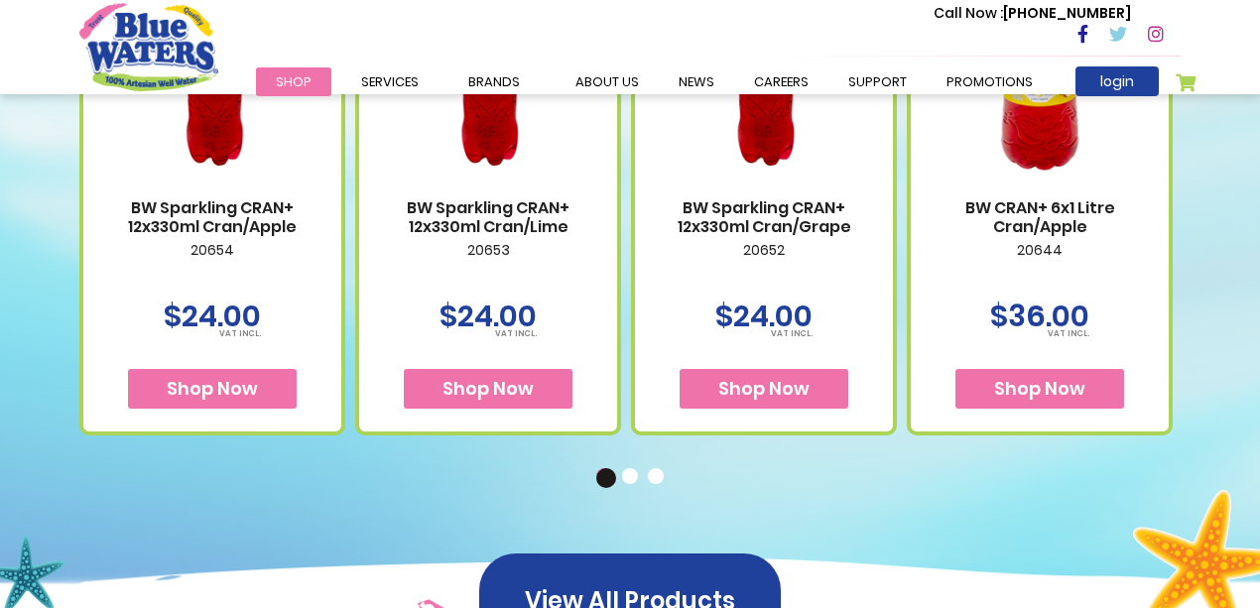
scroll to position [1455, 0]
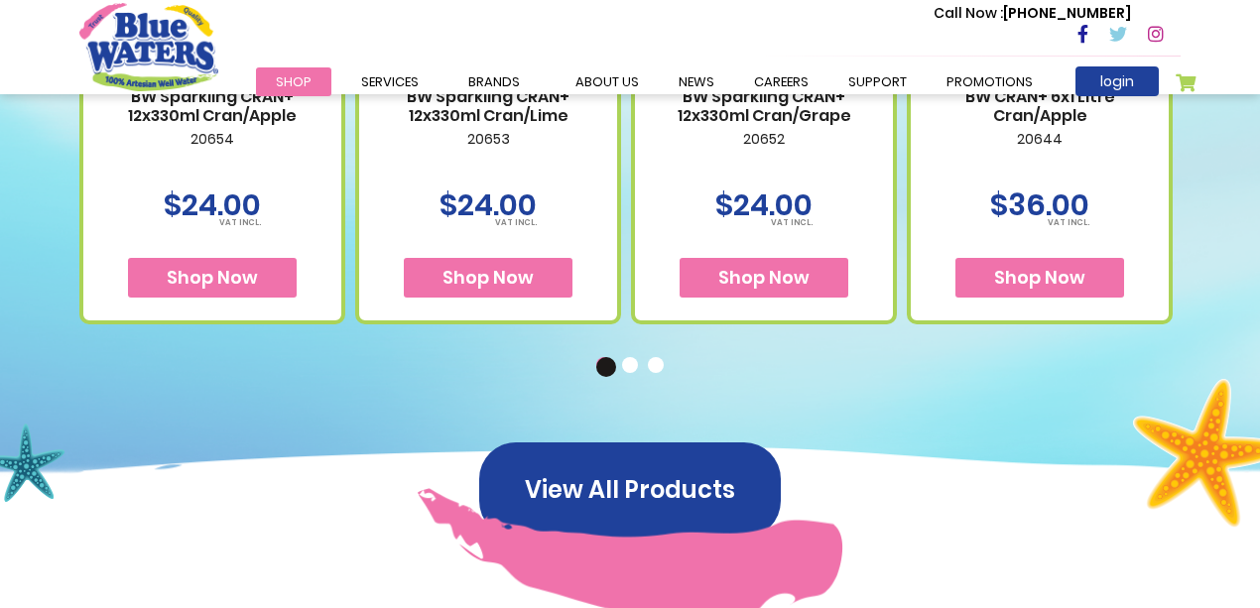
click at [626, 365] on button "2" at bounding box center [632, 367] width 20 height 20
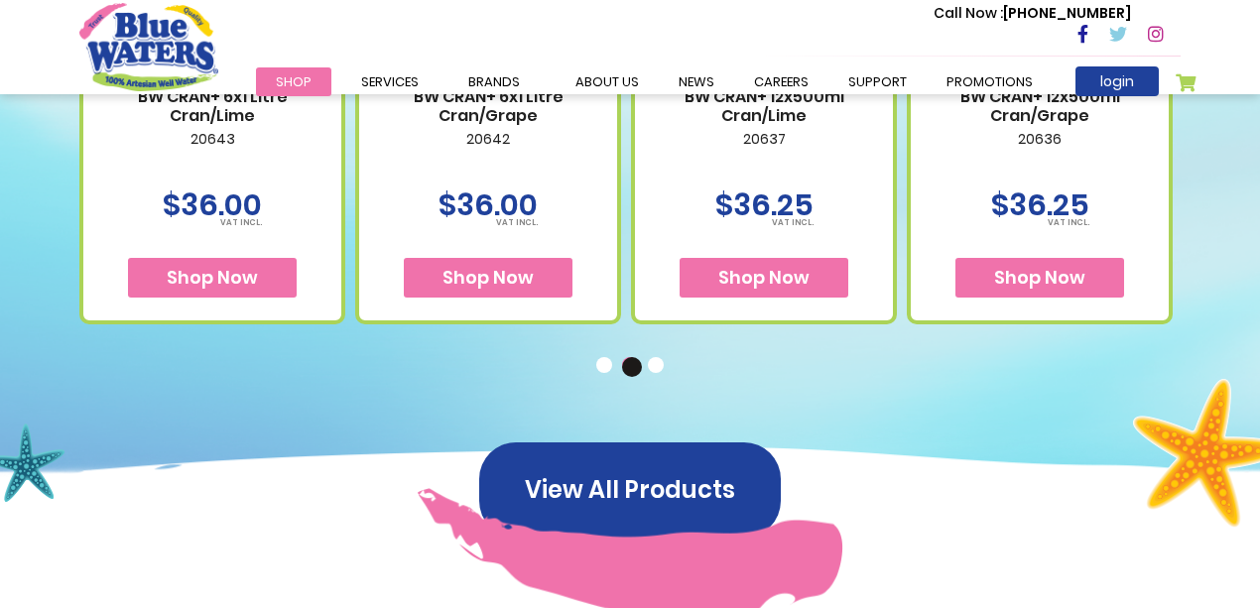
click at [659, 367] on button "3" at bounding box center [658, 367] width 20 height 20
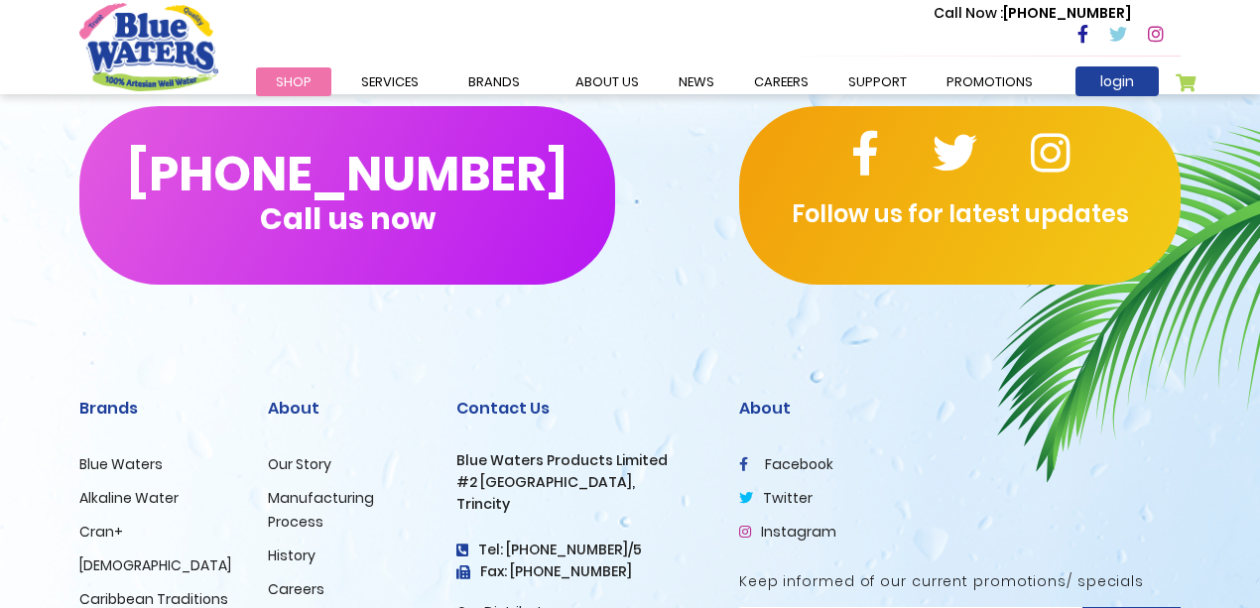
scroll to position [3087, 0]
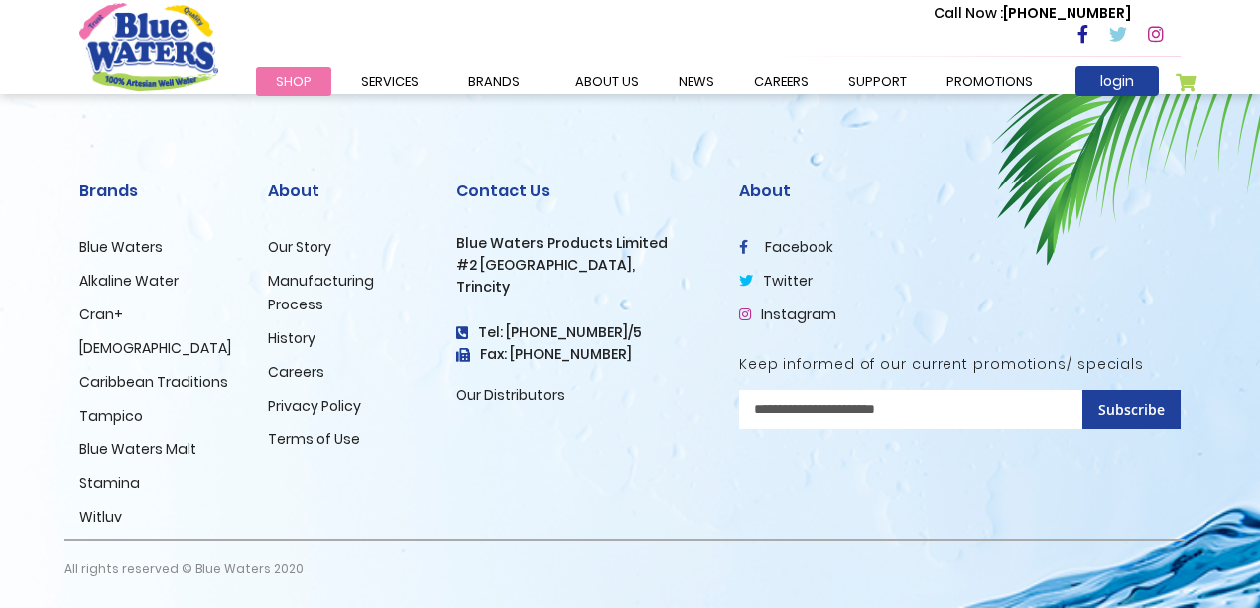
click at [136, 279] on link "Alkaline Water" at bounding box center [128, 281] width 99 height 20
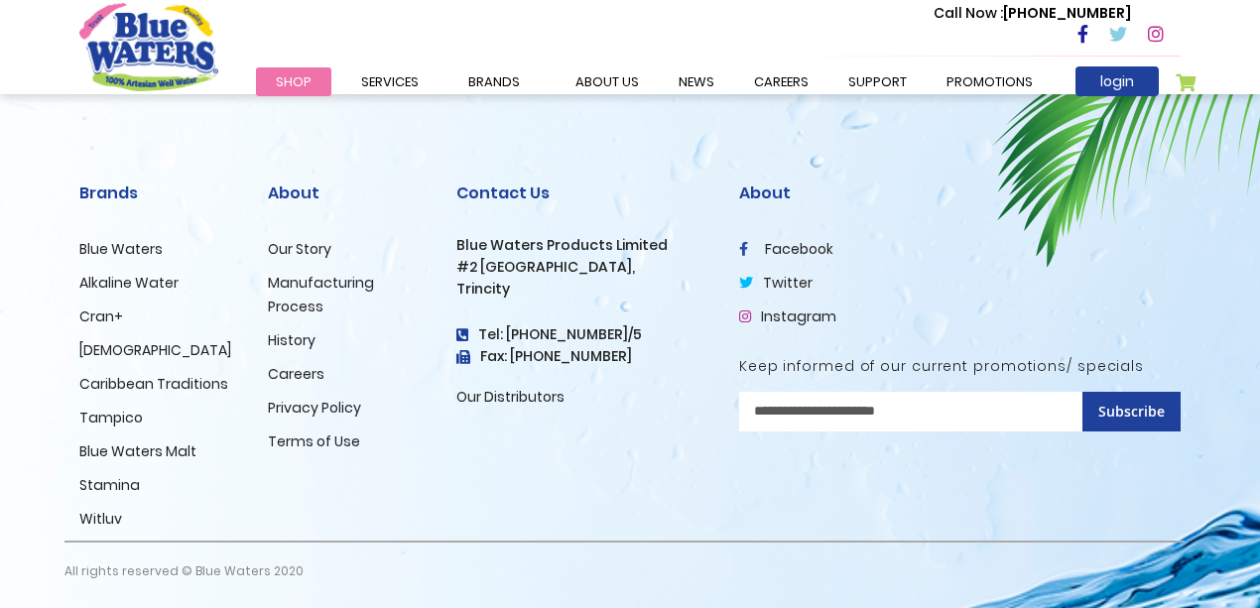
scroll to position [2764, 0]
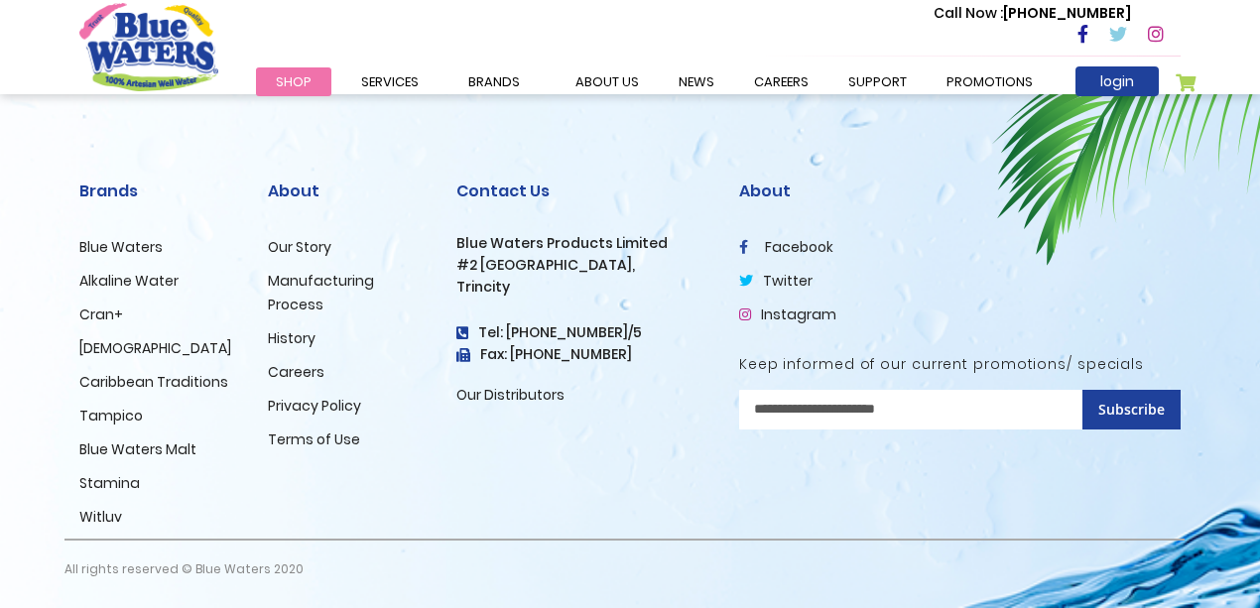
click at [133, 250] on link "Blue Waters" at bounding box center [120, 247] width 83 height 20
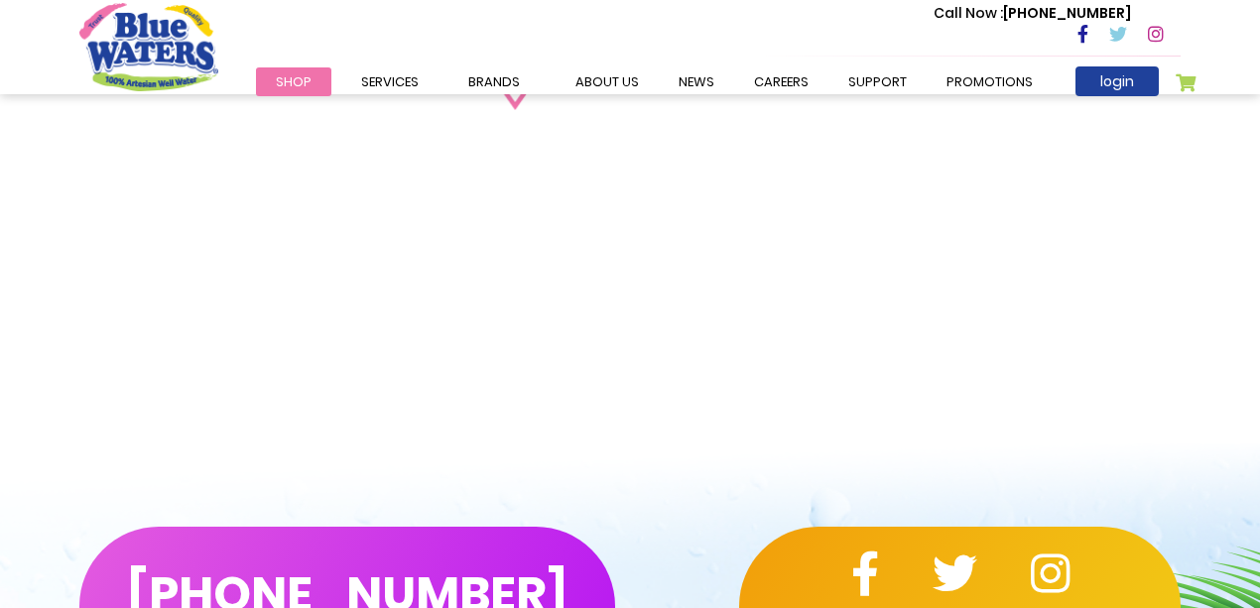
scroll to position [2580, 0]
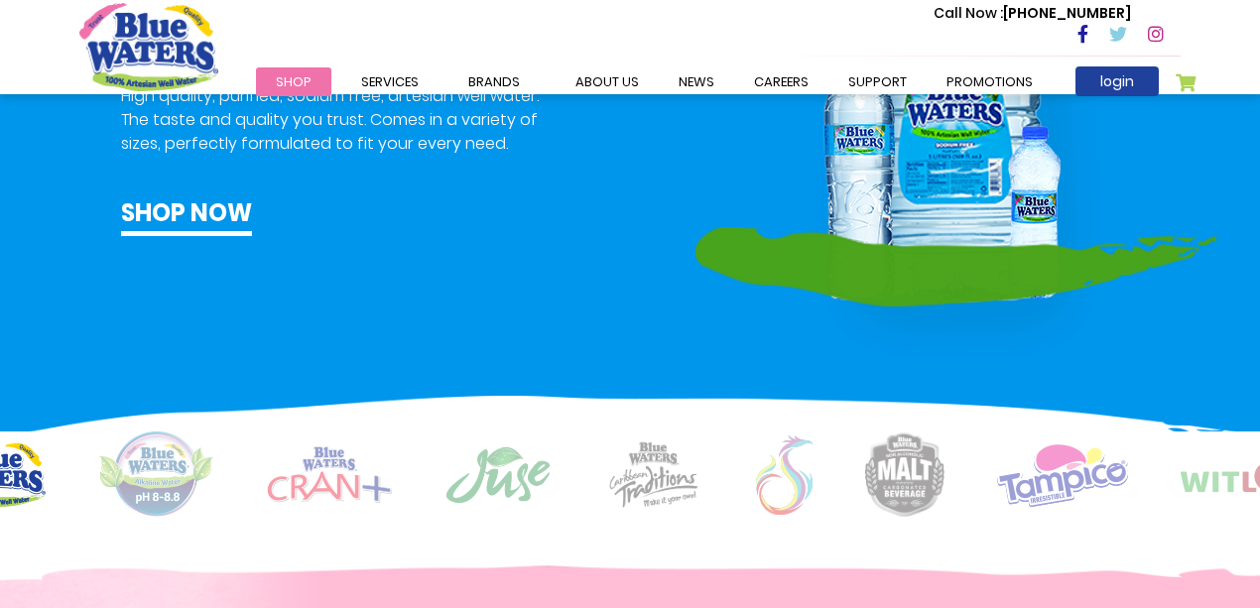
scroll to position [1256, 0]
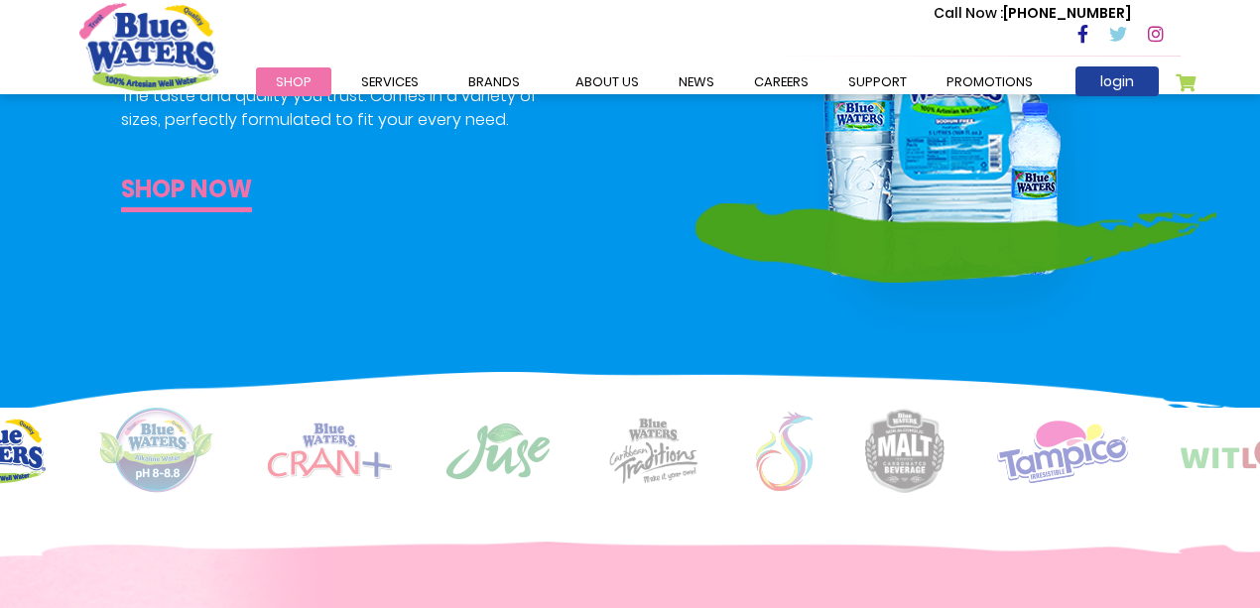
click at [215, 198] on link "Shop now" at bounding box center [186, 192] width 131 height 41
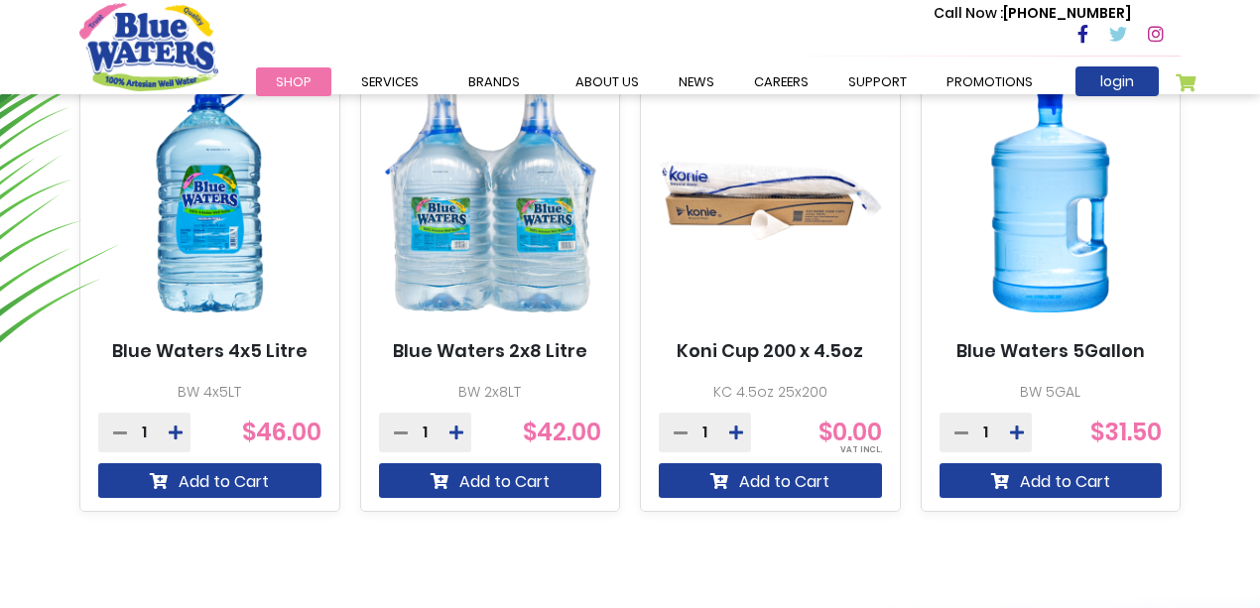
scroll to position [1256, 0]
